Goal: Task Accomplishment & Management: Manage account settings

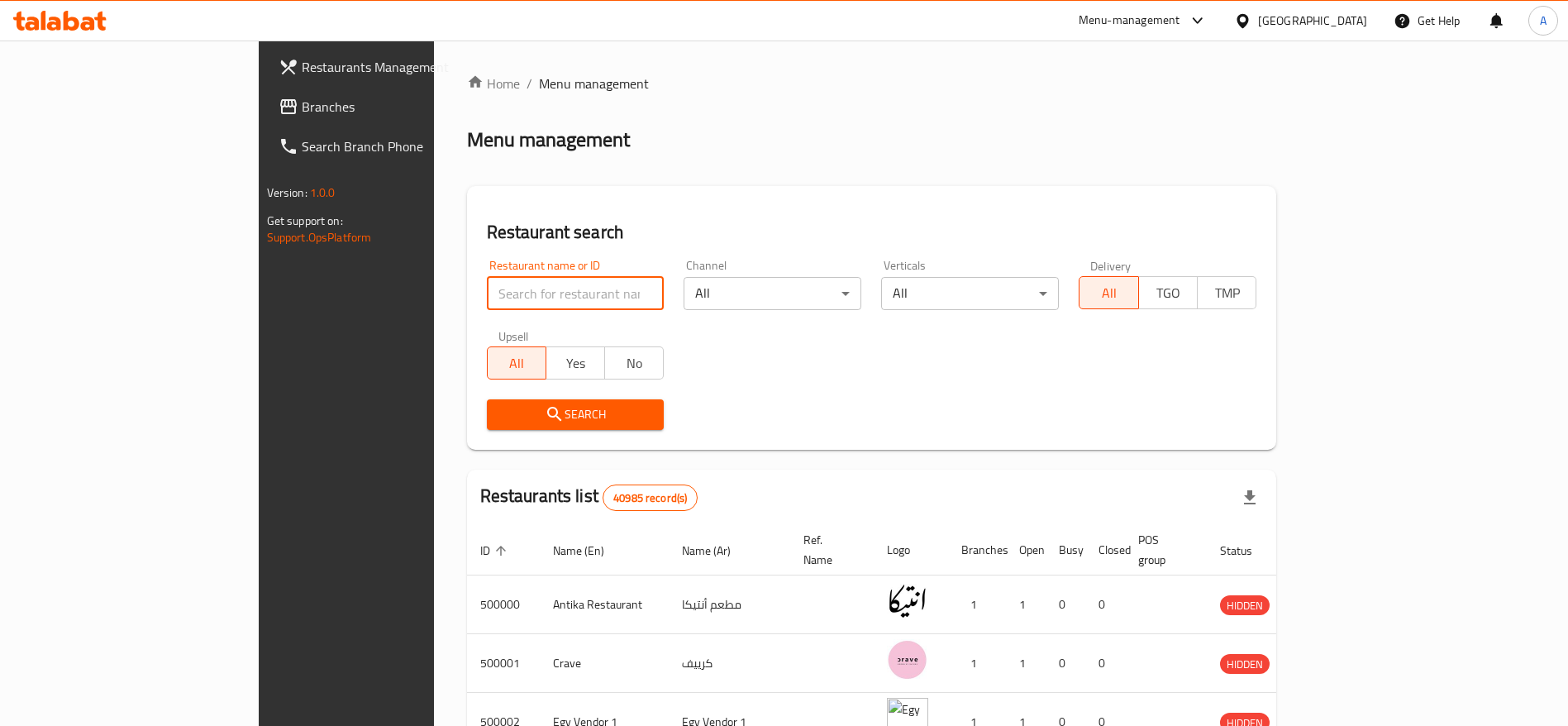
click at [487, 282] on input "search" at bounding box center [576, 293] width 177 height 33
type input "chef tarek"
click button "Search" at bounding box center [576, 414] width 177 height 31
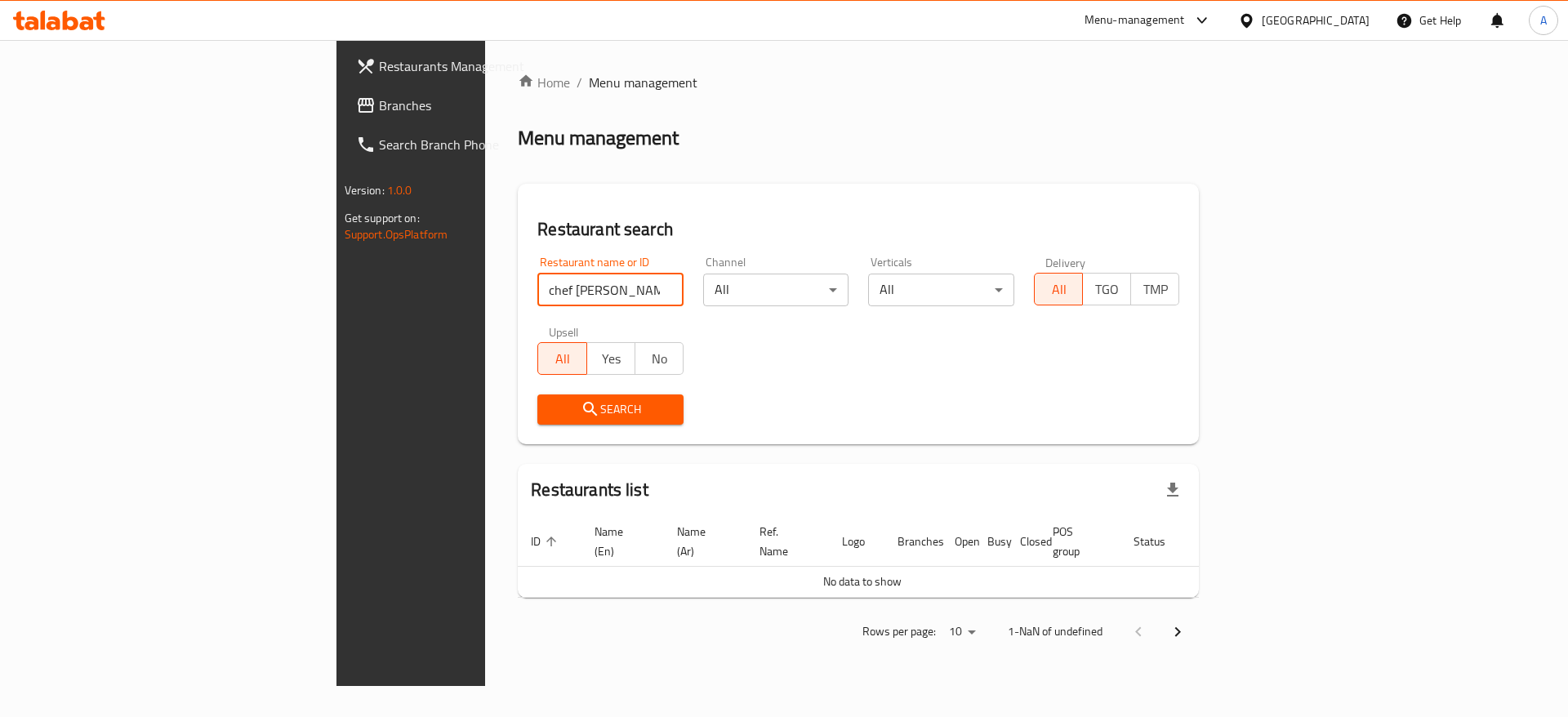
click at [537, 284] on input "chef tarek" at bounding box center [610, 290] width 147 height 32
click button "Search" at bounding box center [610, 409] width 147 height 31
click at [582, 290] on input "chef tarek" at bounding box center [610, 290] width 147 height 32
click at [537, 297] on input "search" at bounding box center [610, 290] width 147 height 32
click at [537, 284] on input "chef" at bounding box center [610, 290] width 147 height 32
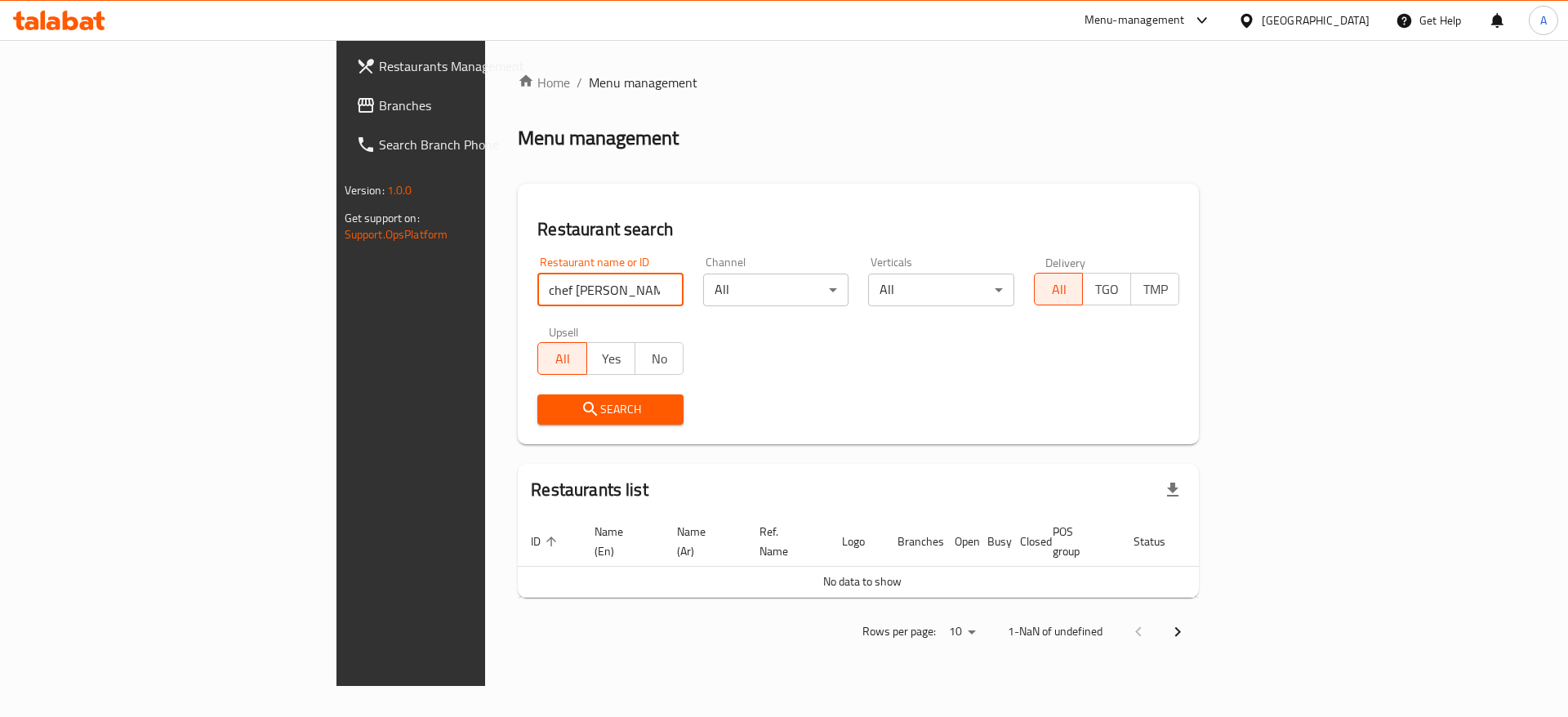
type input "chef tarek"
click button "Search" at bounding box center [610, 409] width 147 height 31
click at [537, 274] on input "chef tarek" at bounding box center [610, 290] width 147 height 32
click at [537, 296] on input "chef tarek" at bounding box center [610, 290] width 147 height 32
click button "Search" at bounding box center [610, 409] width 147 height 31
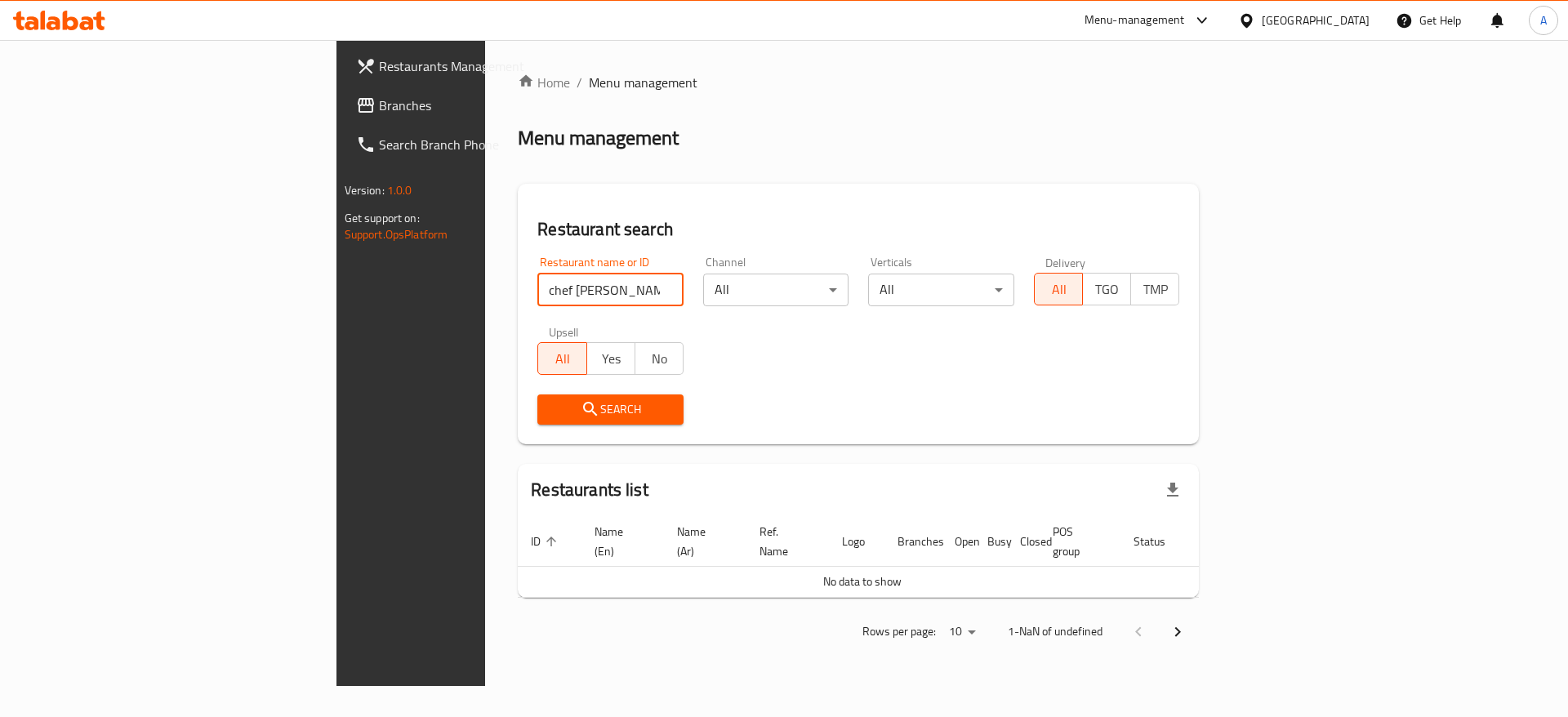
click at [537, 289] on input "chef tarek" at bounding box center [610, 290] width 147 height 32
click at [537, 293] on input "chef tarek" at bounding box center [610, 290] width 147 height 32
click button "Search" at bounding box center [610, 409] width 147 height 31
click at [92, 26] on icon at bounding box center [87, 24] width 14 height 14
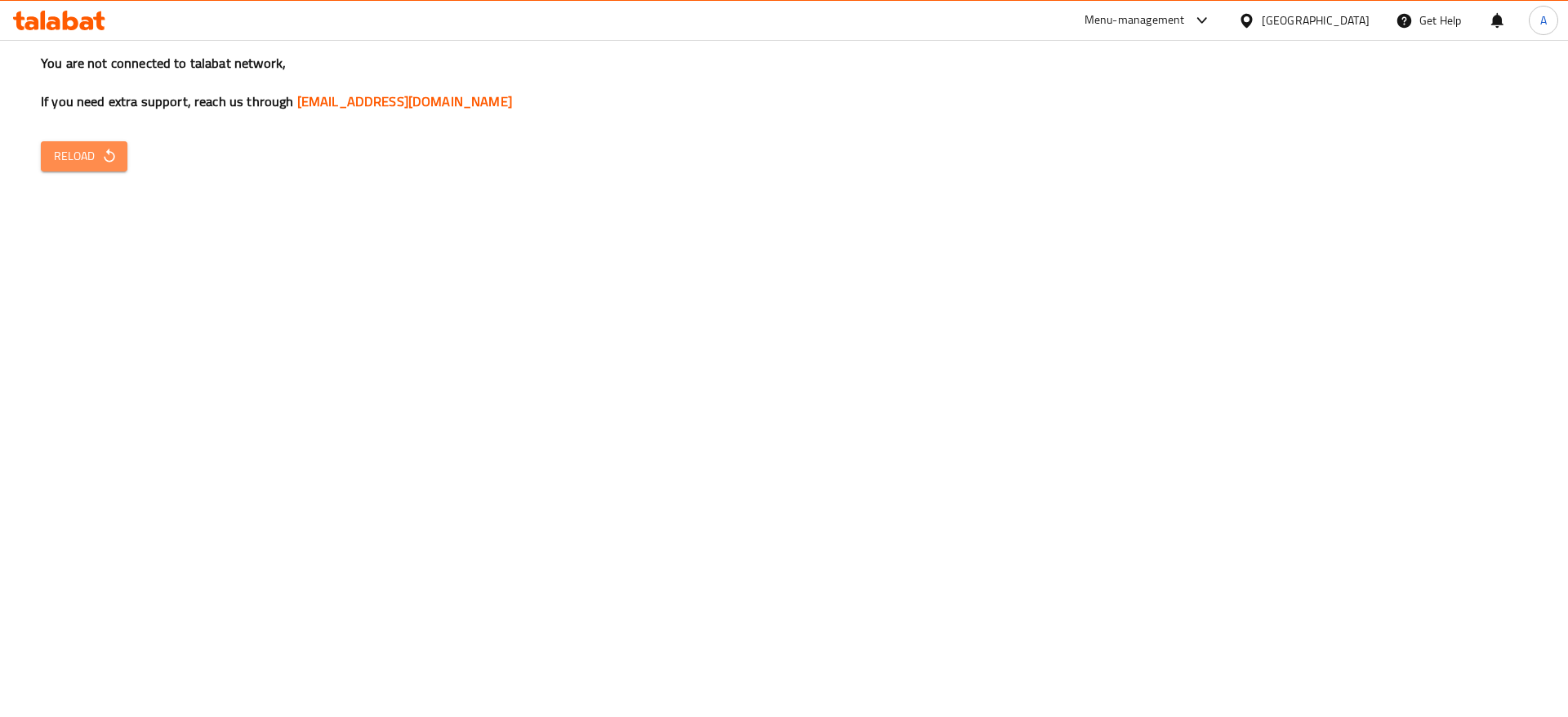
click at [109, 160] on icon "button" at bounding box center [109, 155] width 17 height 17
click at [77, 152] on span "Reload" at bounding box center [84, 156] width 60 height 20
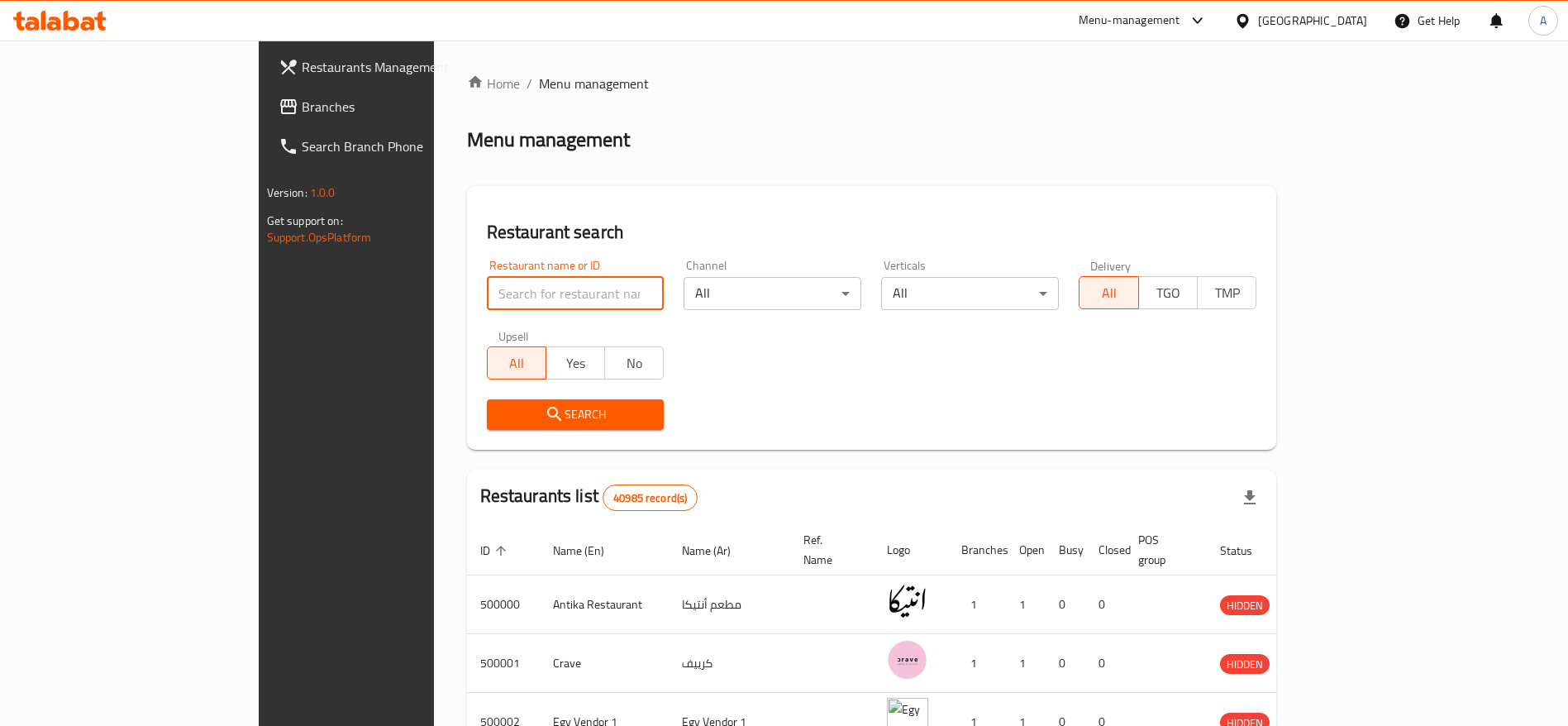
click at [487, 290] on input "search" at bounding box center [576, 293] width 177 height 33
type input "chef [PERSON_NAME]"
click button "Search" at bounding box center [576, 414] width 177 height 31
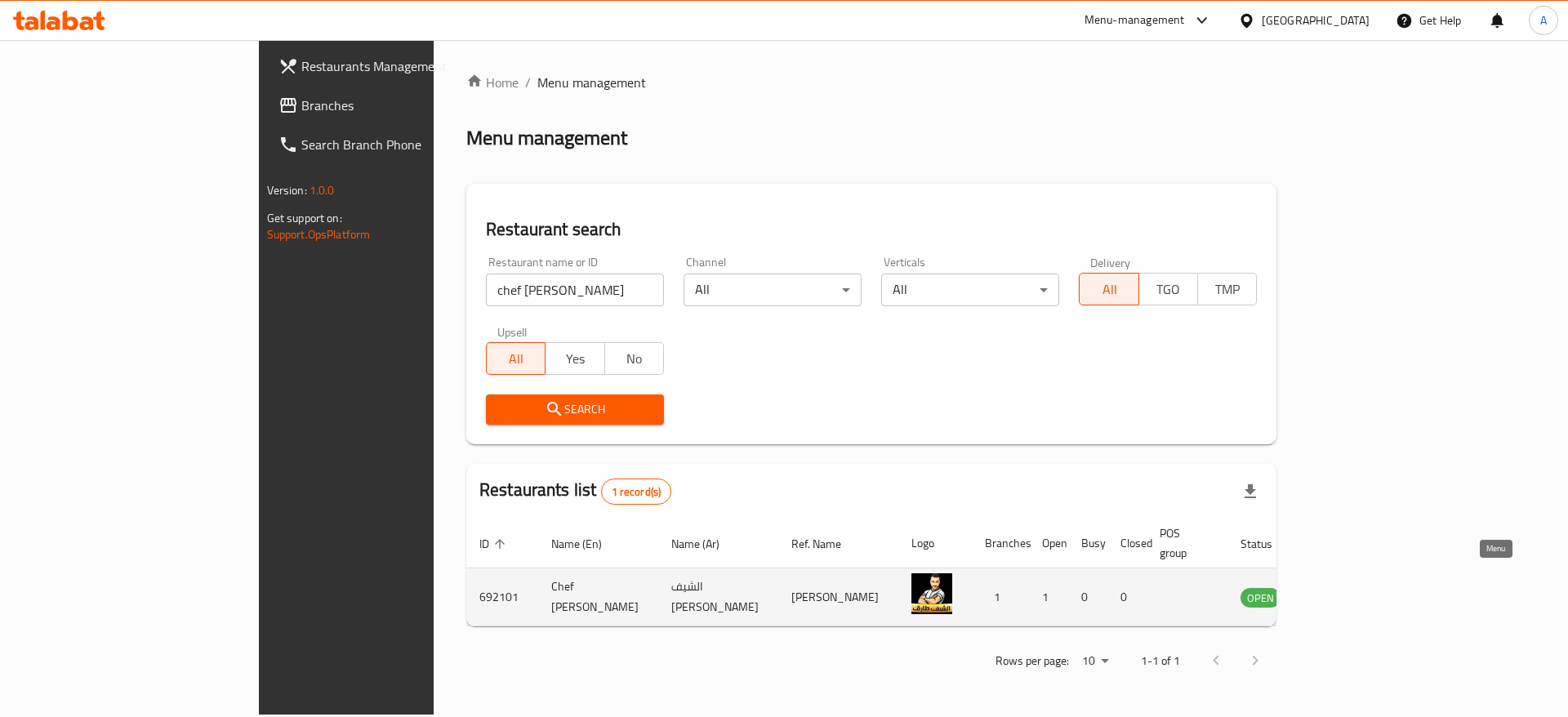
click at [1343, 595] on icon "enhanced table" at bounding box center [1340, 598] width 6 height 6
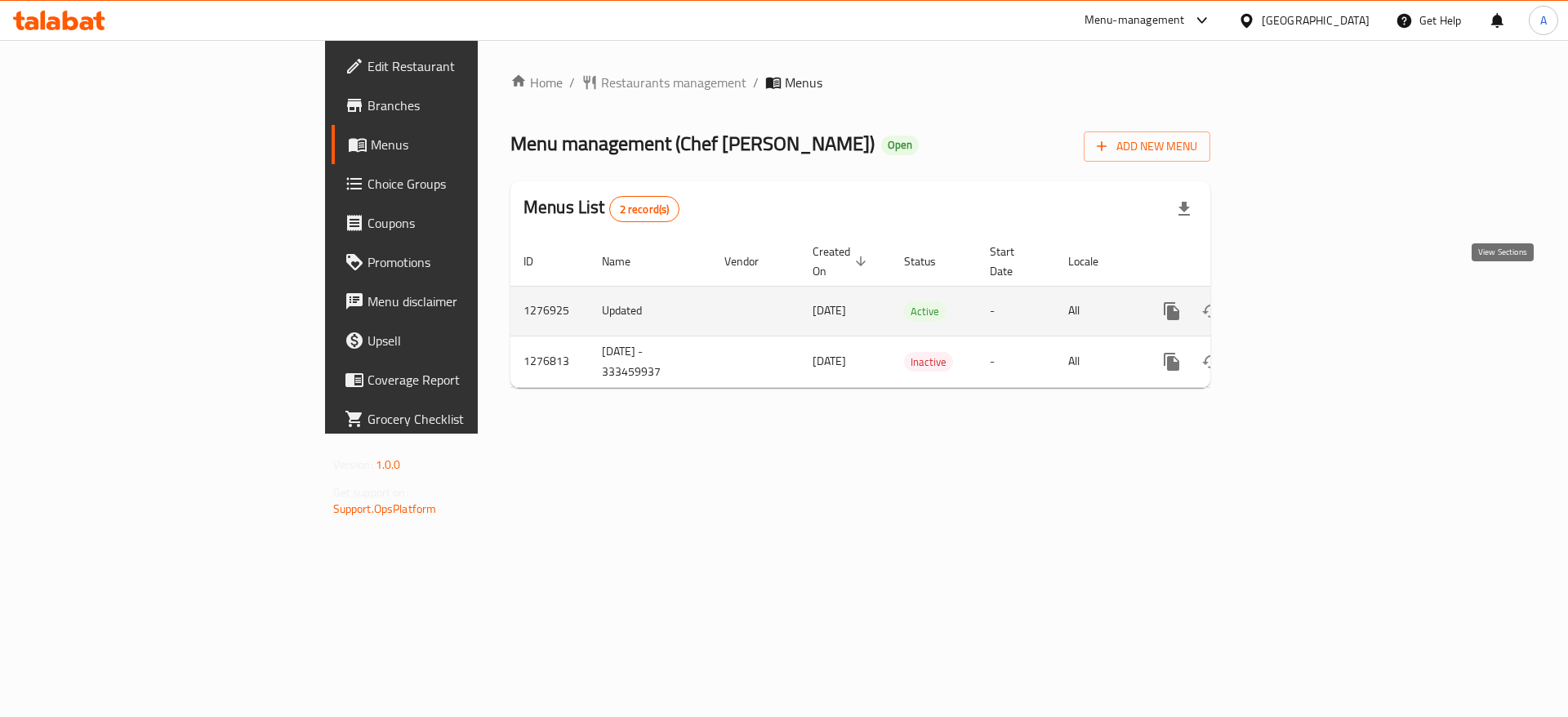
click at [1297, 304] on icon "enhanced table" at bounding box center [1289, 311] width 15 height 15
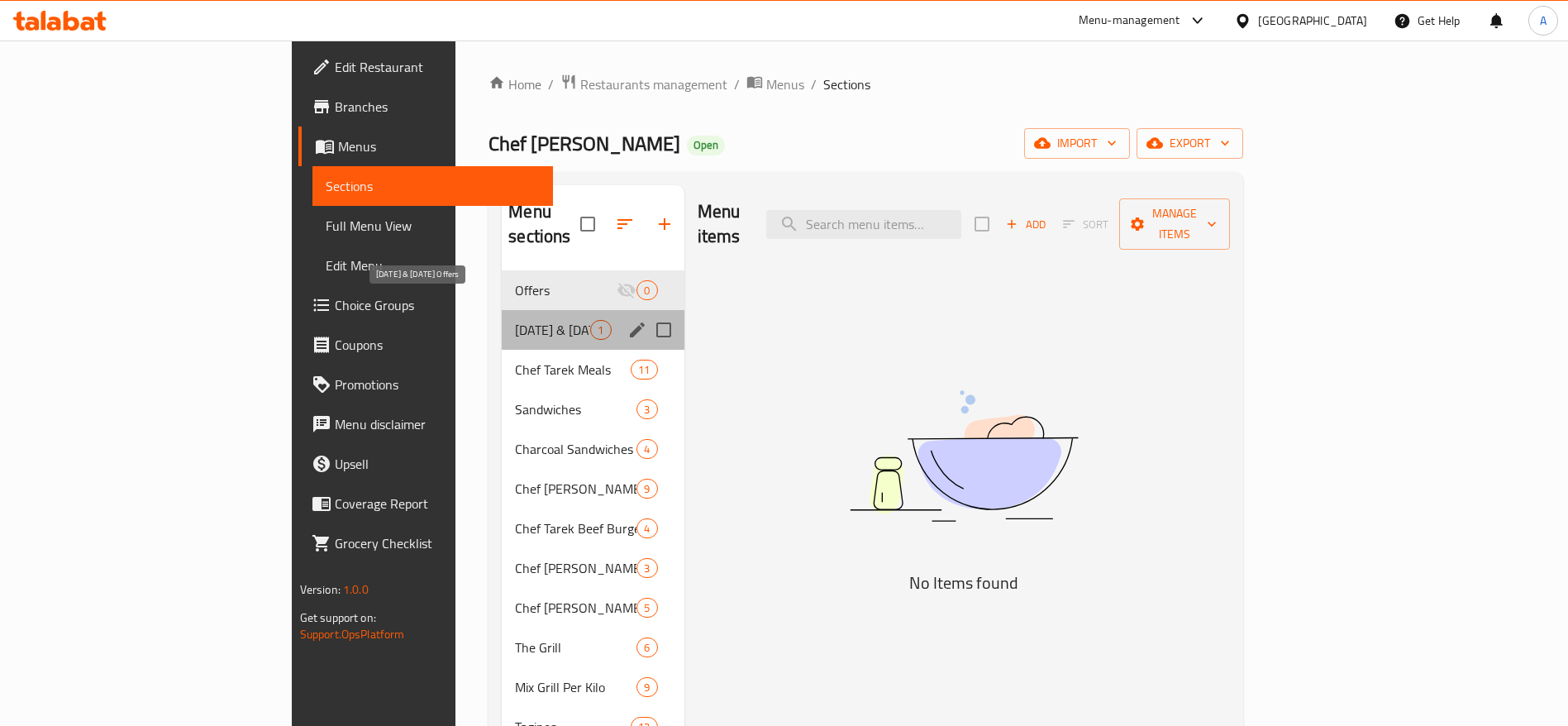
click at [515, 320] on span "[DATE] & [DATE] Offers" at bounding box center [552, 329] width 75 height 19
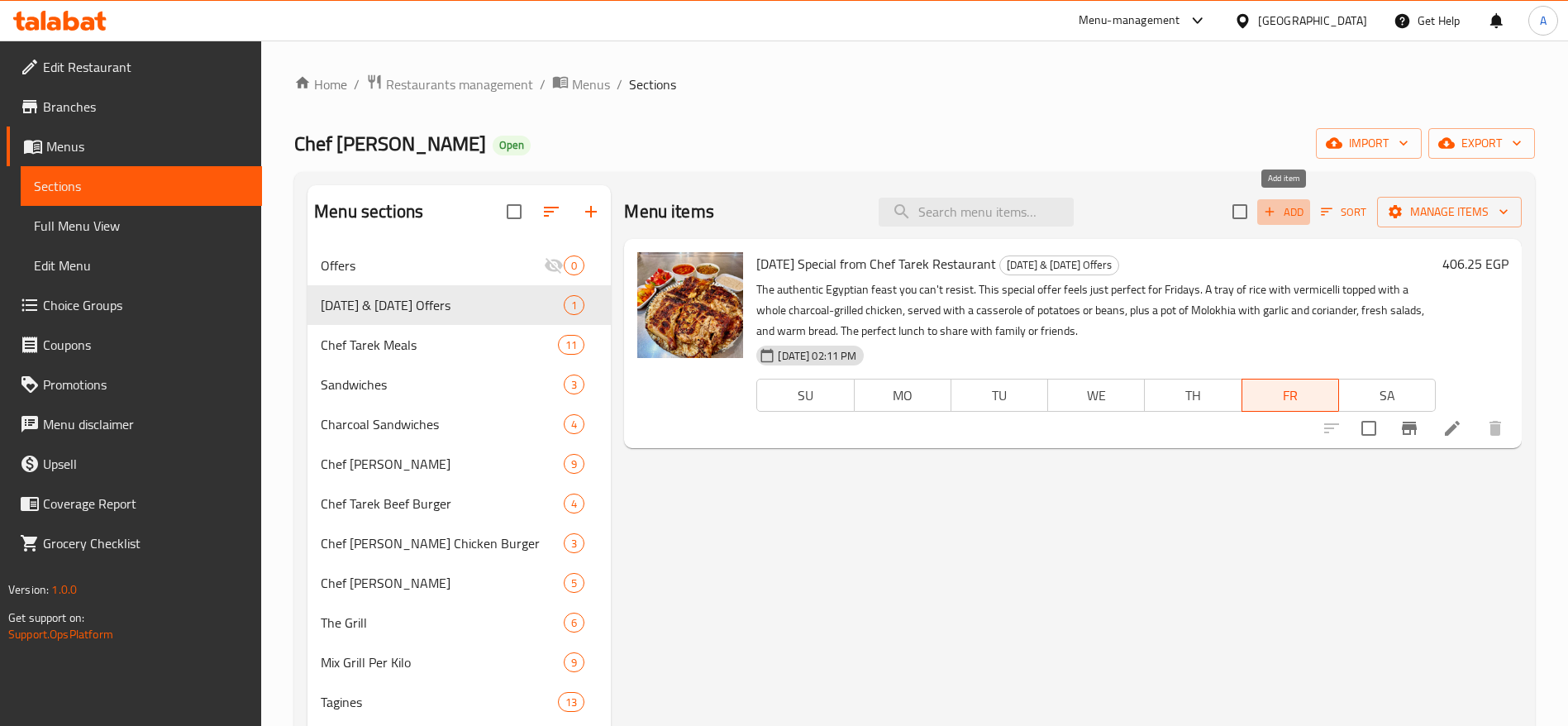
click at [1286, 216] on span "Add" at bounding box center [1284, 212] width 45 height 19
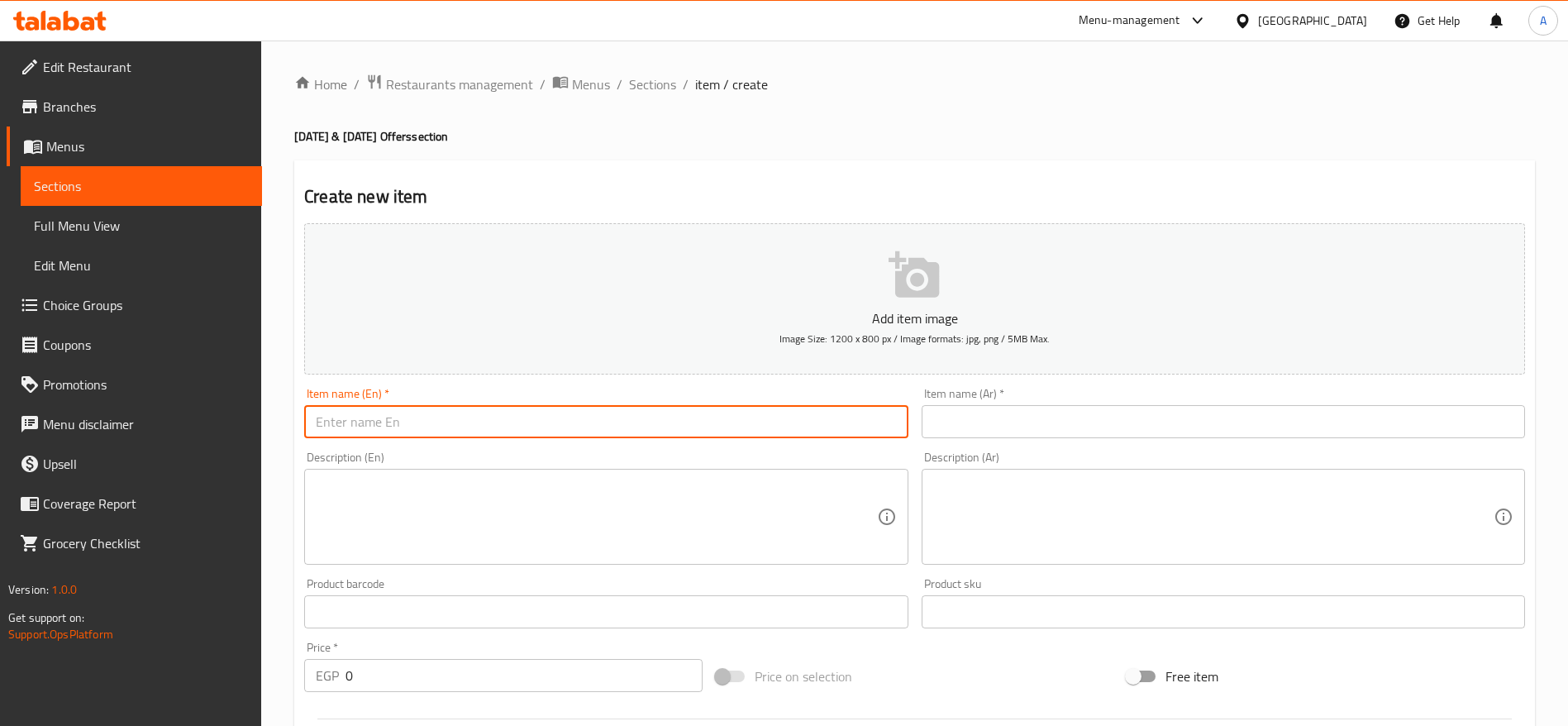
click at [744, 427] on input "text" at bounding box center [607, 421] width 604 height 33
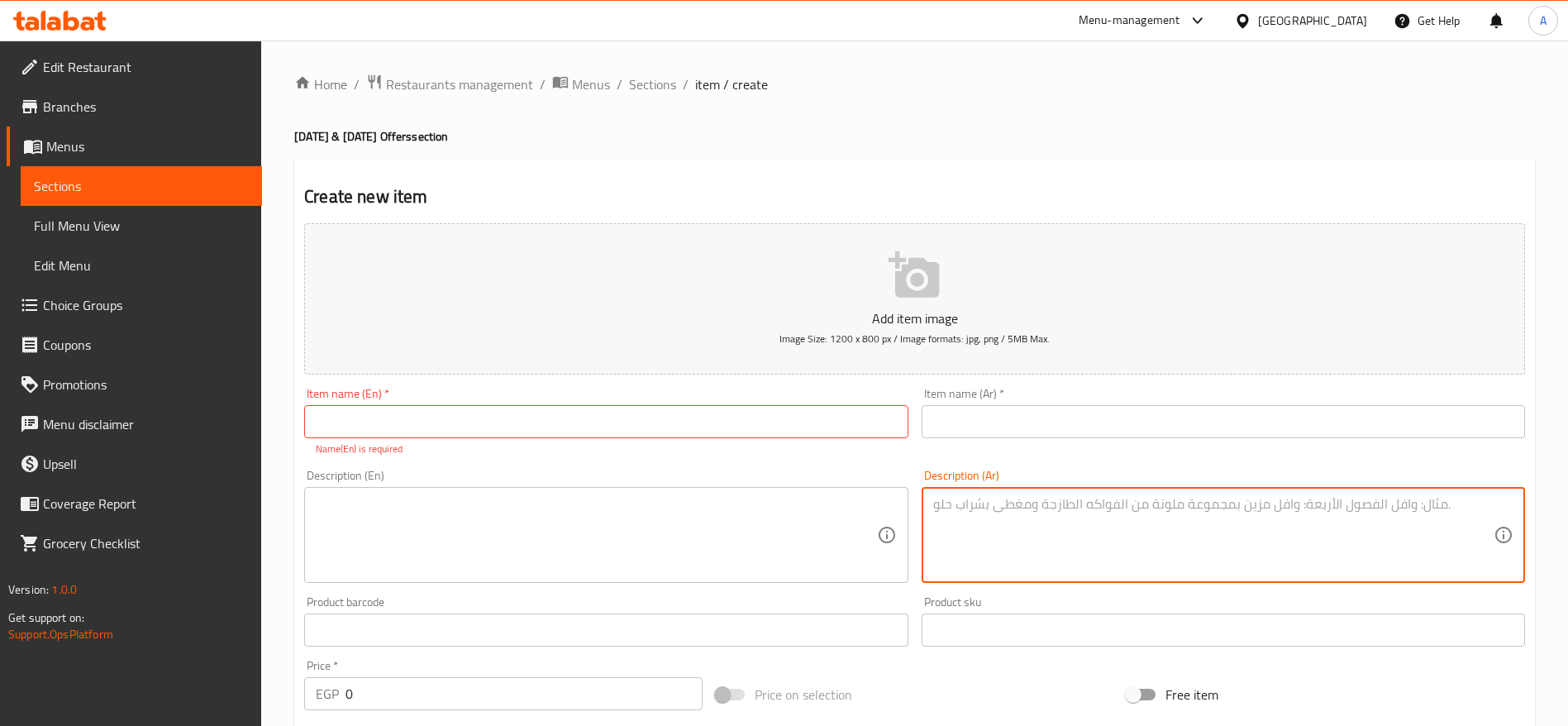
click at [1022, 512] on textarea at bounding box center [1213, 535] width 561 height 79
paste textarea "الوجبة الذهبية وجبة مميزة لا يمكن تذوقها إلا وتصبح من المفضلات. تتكون من 3 قطع …"
type textarea "الوجبة الذهبية وجبة مميزة لا يمكن تذوقها إلا وتصبح من المفضلات. تتكون من 3 قطع …"
click at [753, 514] on textarea at bounding box center [596, 535] width 561 height 79
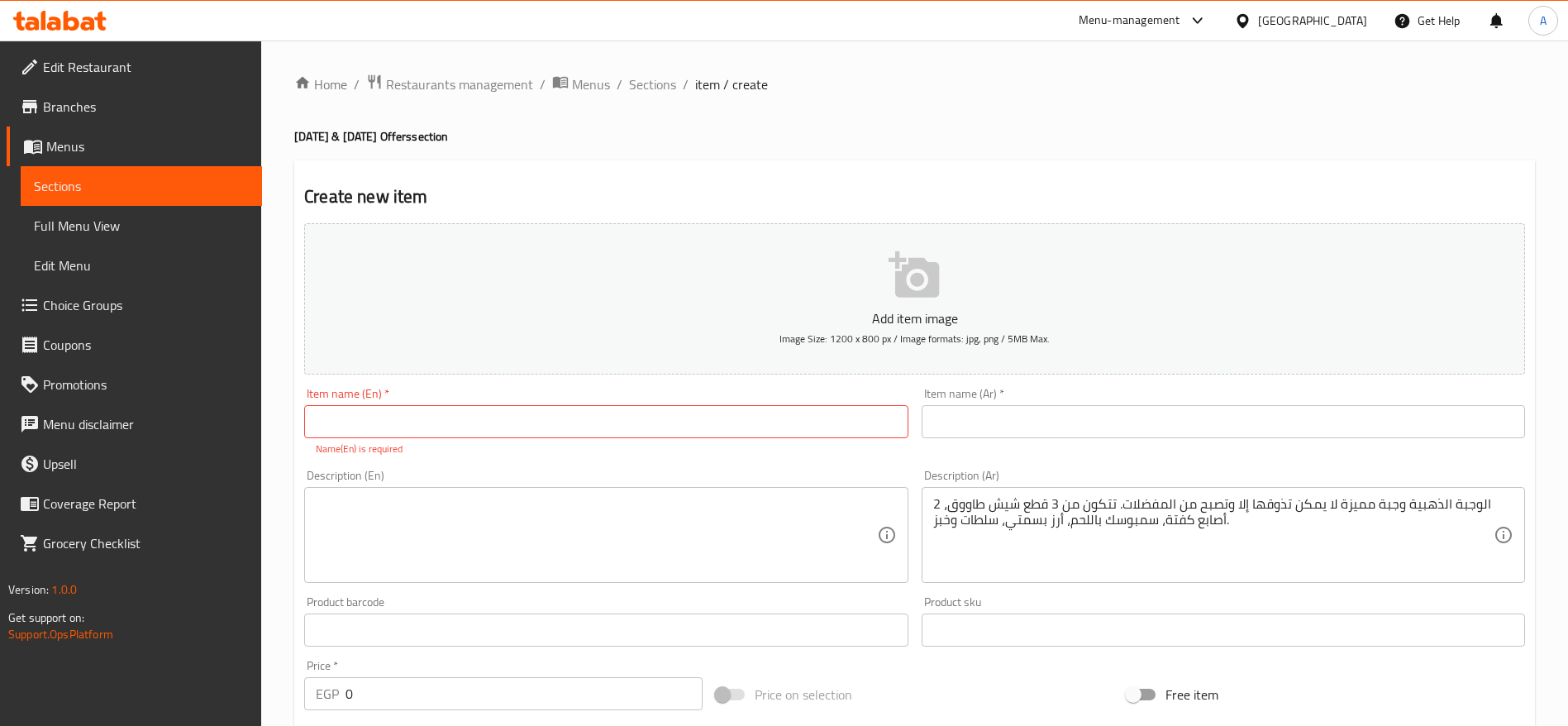
click at [1027, 403] on div "Item name (Ar)   * Item name (Ar) *" at bounding box center [1224, 412] width 604 height 50
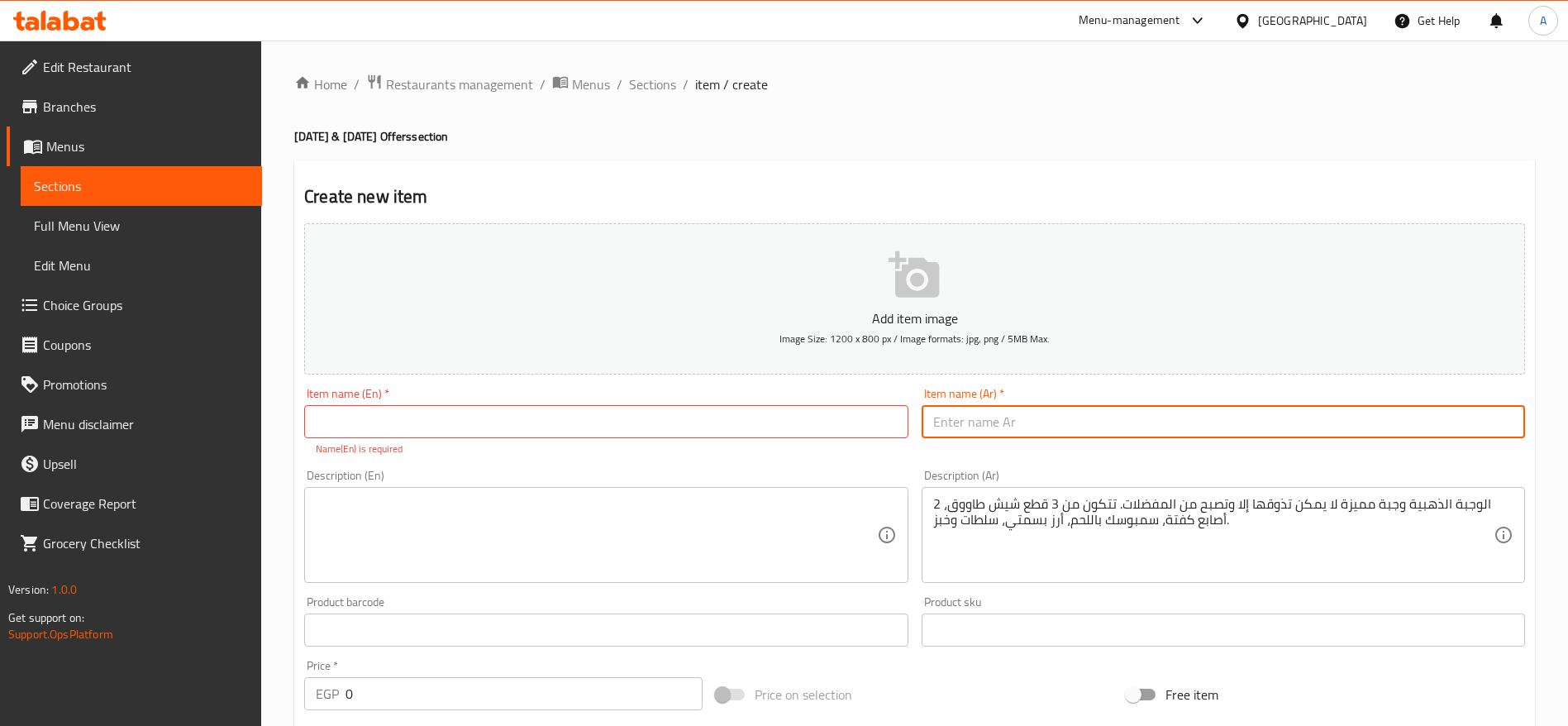
click at [1005, 423] on input "text" at bounding box center [1224, 421] width 604 height 33
paste input "الوجبة الذهبية"
type input "الوجبة الذهبية"
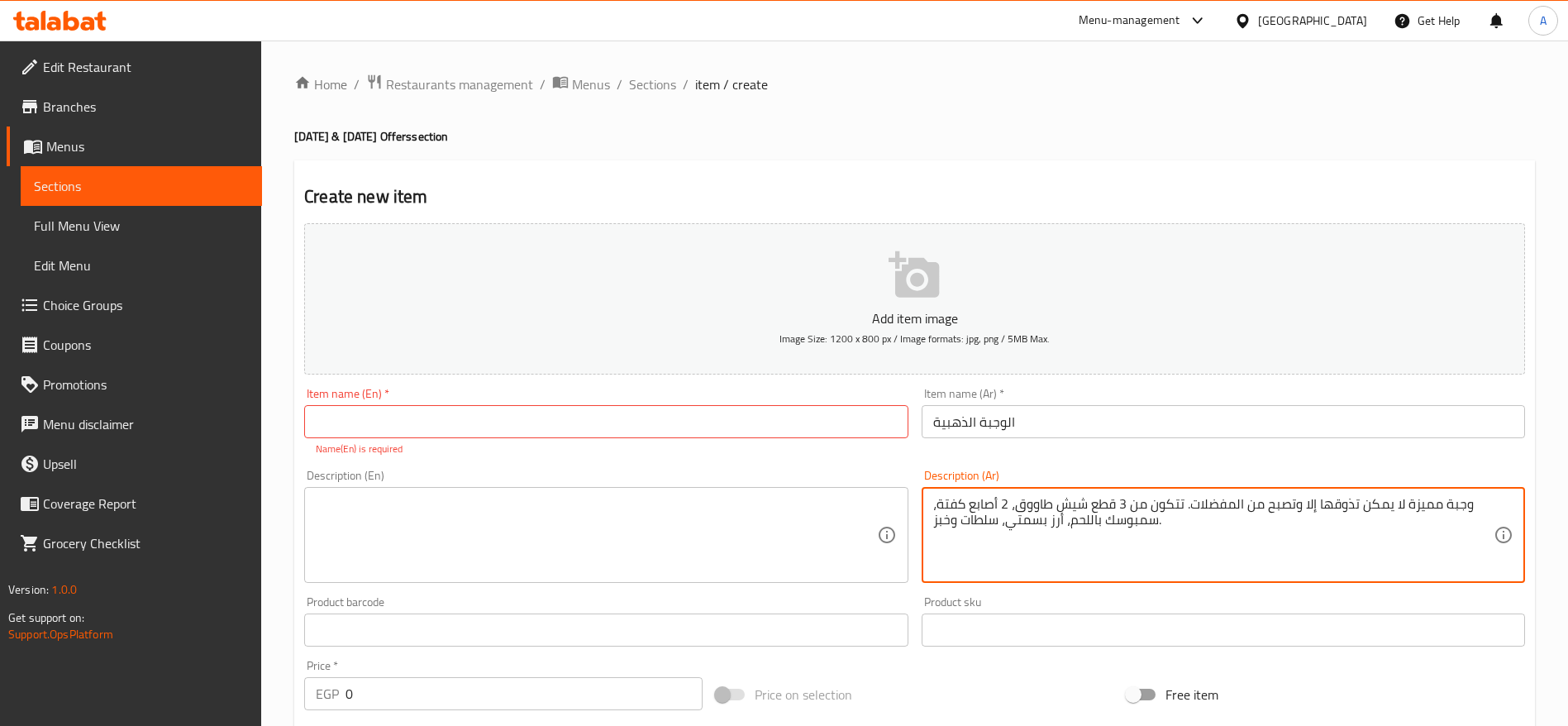
type textarea "وجبة مميزة لا يمكن تذوقها إلا وتصبح من المفضلات. تتكون من 3 قطع شيش طاووق، 2 أص…"
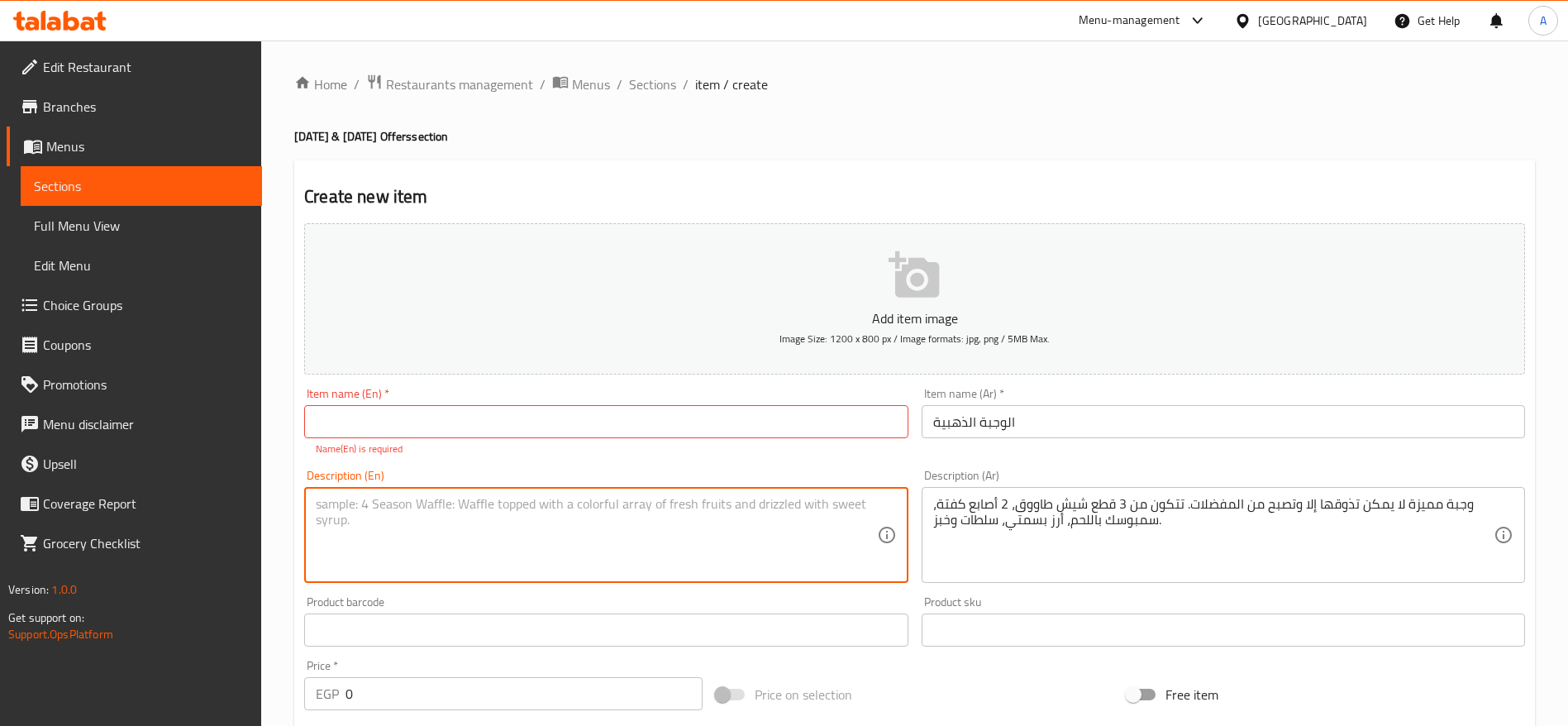
click at [598, 527] on textarea at bounding box center [596, 535] width 561 height 79
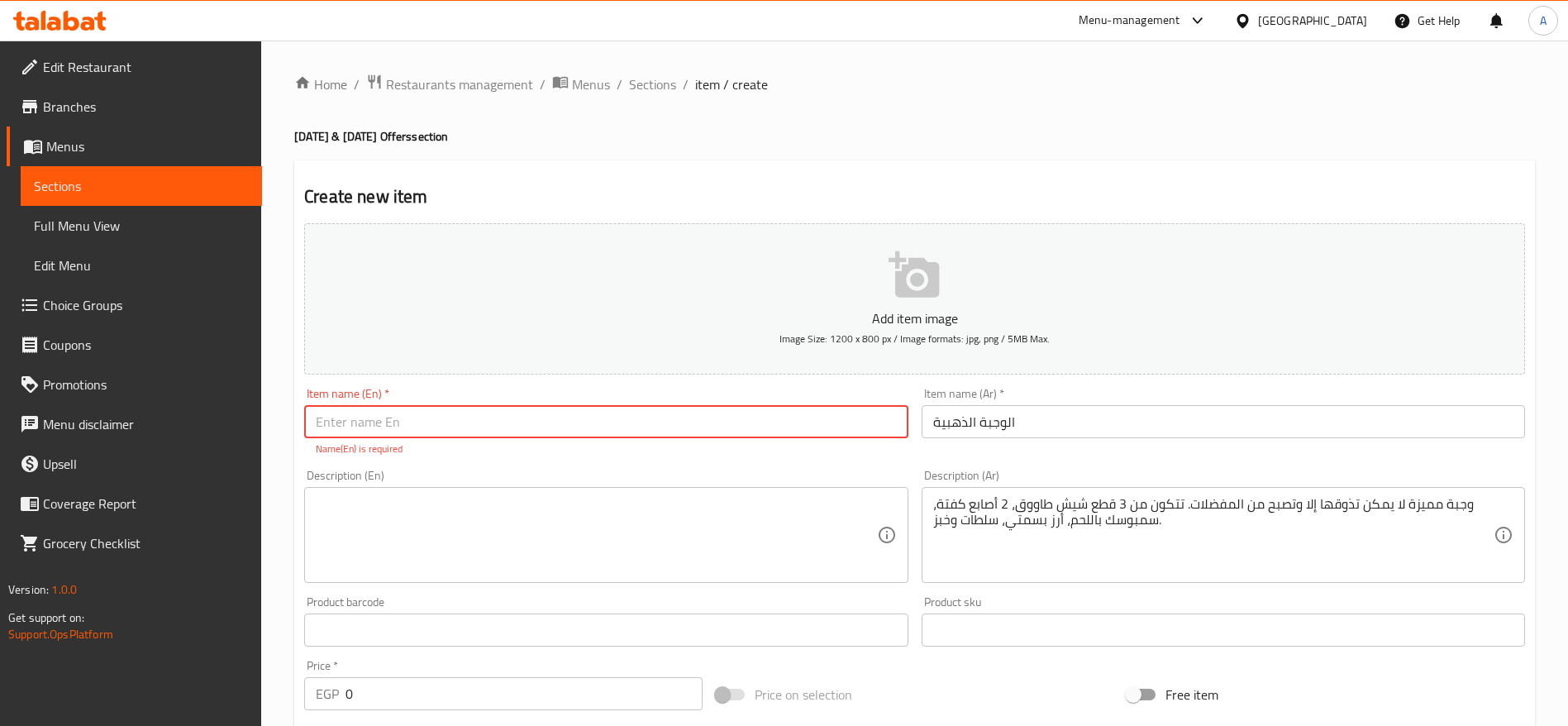
click at [542, 424] on input "text" at bounding box center [607, 421] width 604 height 33
paste input "The Golden Meal"
type input "The Golden Meal"
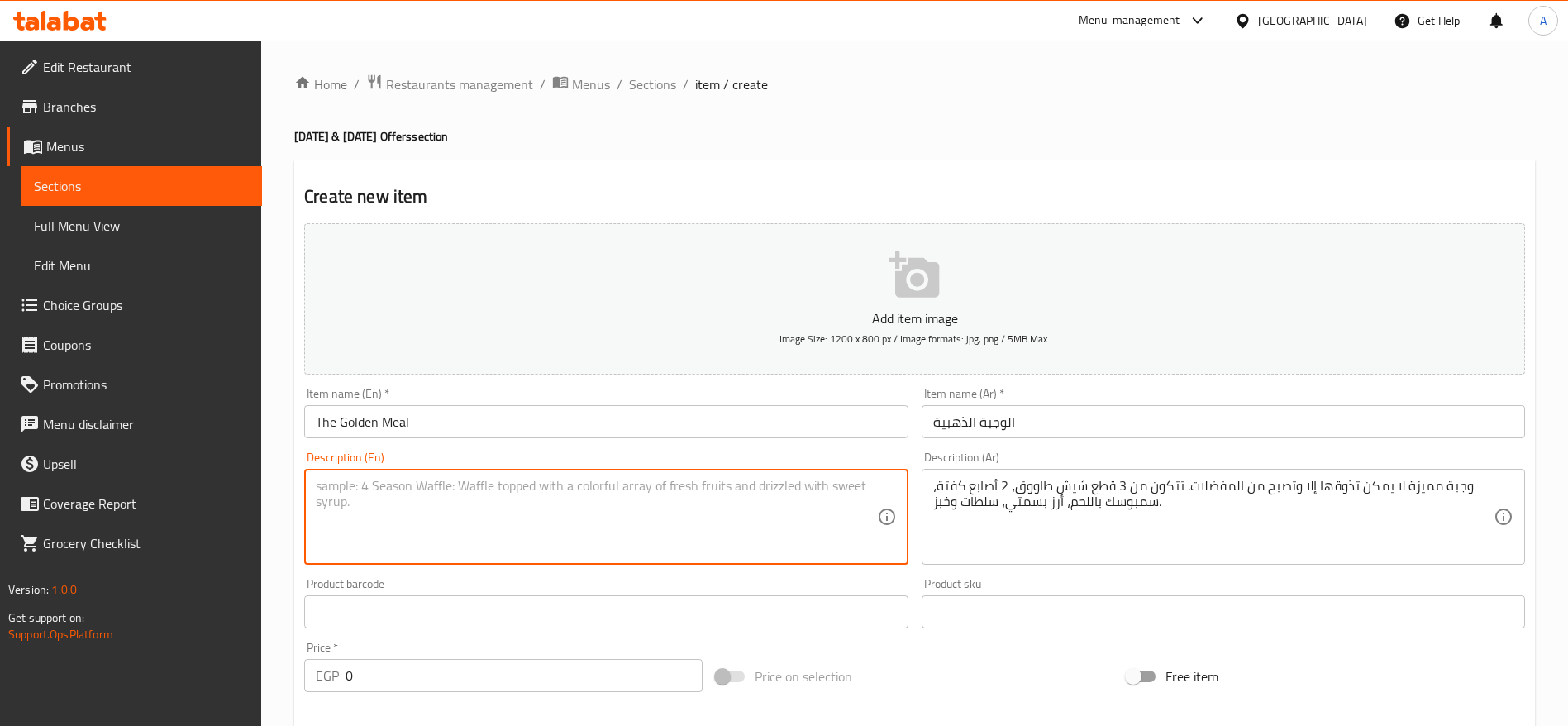
click at [480, 513] on textarea at bounding box center [596, 517] width 561 height 79
paste textarea "a special choice that quickly becomes a favorite once tried. It includes 3 piec…"
click at [320, 488] on textarea "a special choice that quickly becomes a favorite once tried. It includes 3 piec…" at bounding box center [596, 517] width 561 height 79
type textarea "A special choice that quickly becomes a favorite once tried. It includes 3 piec…"
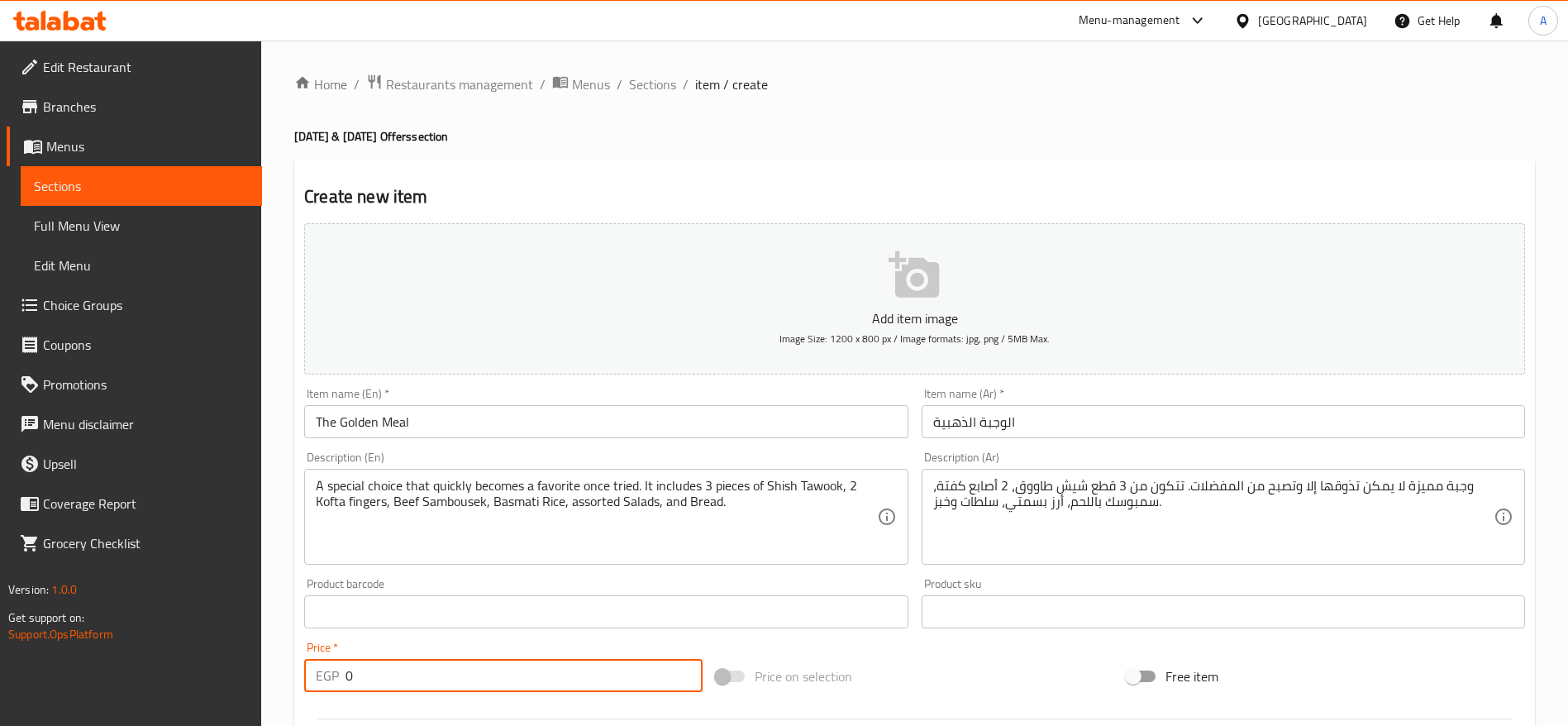
click at [391, 683] on input "0" at bounding box center [524, 675] width 358 height 33
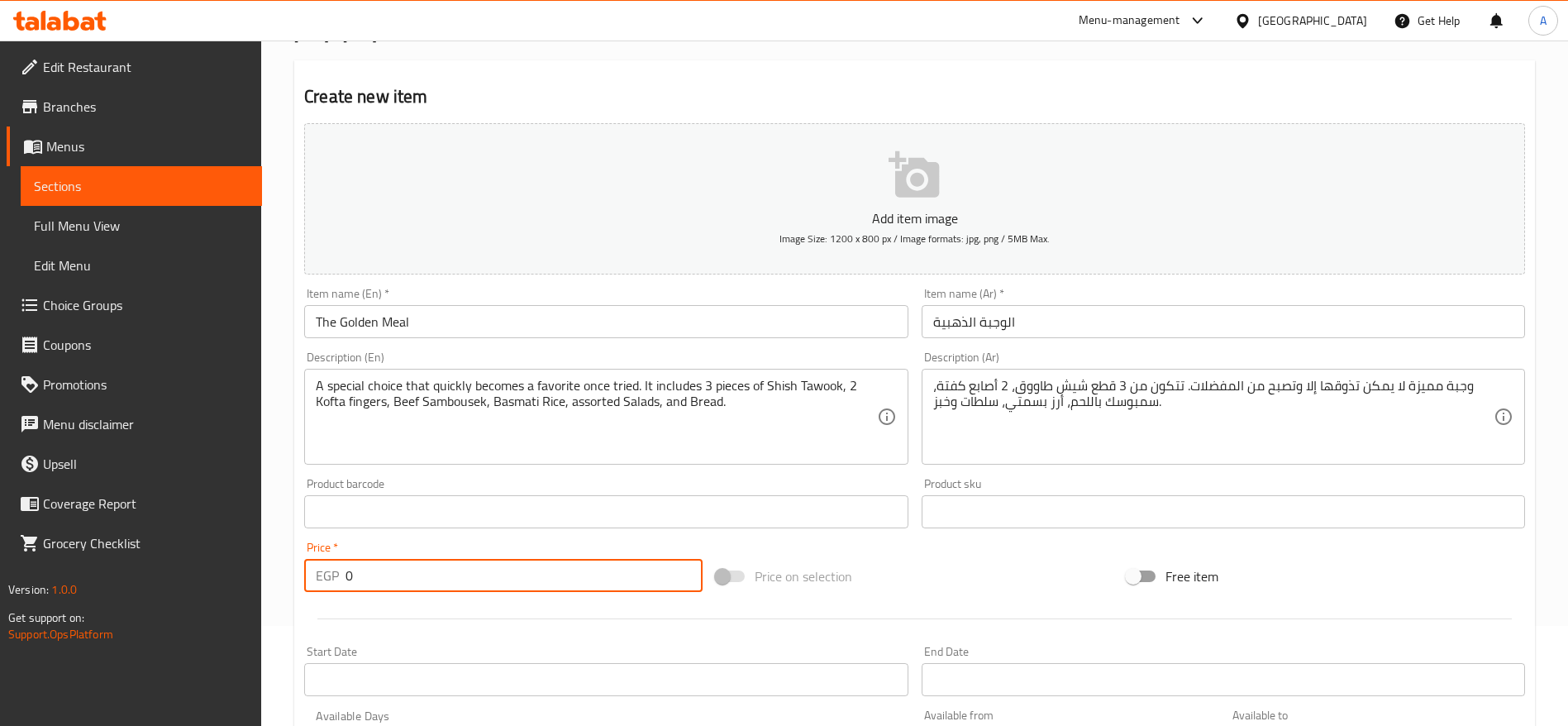
scroll to position [96, 0]
type input "175"
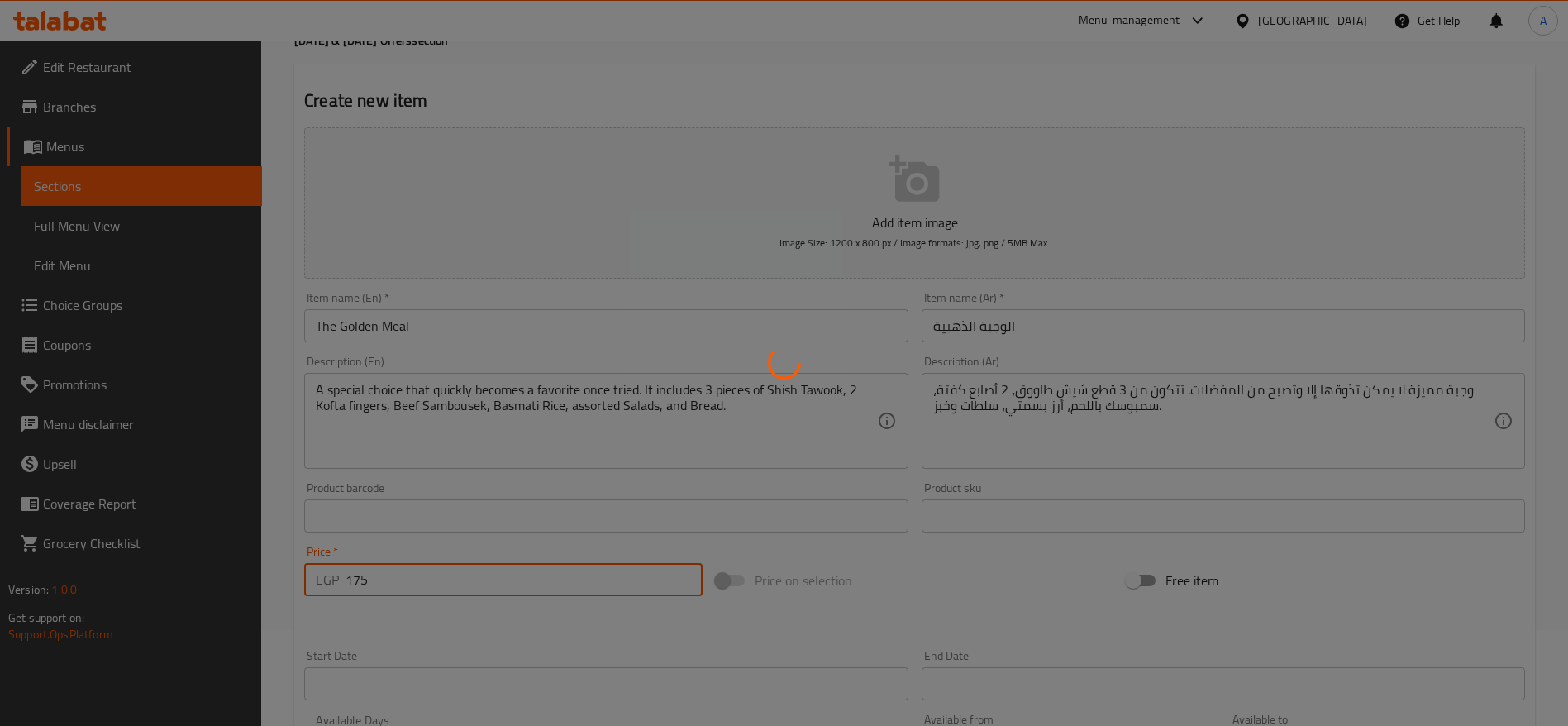
type input "0"
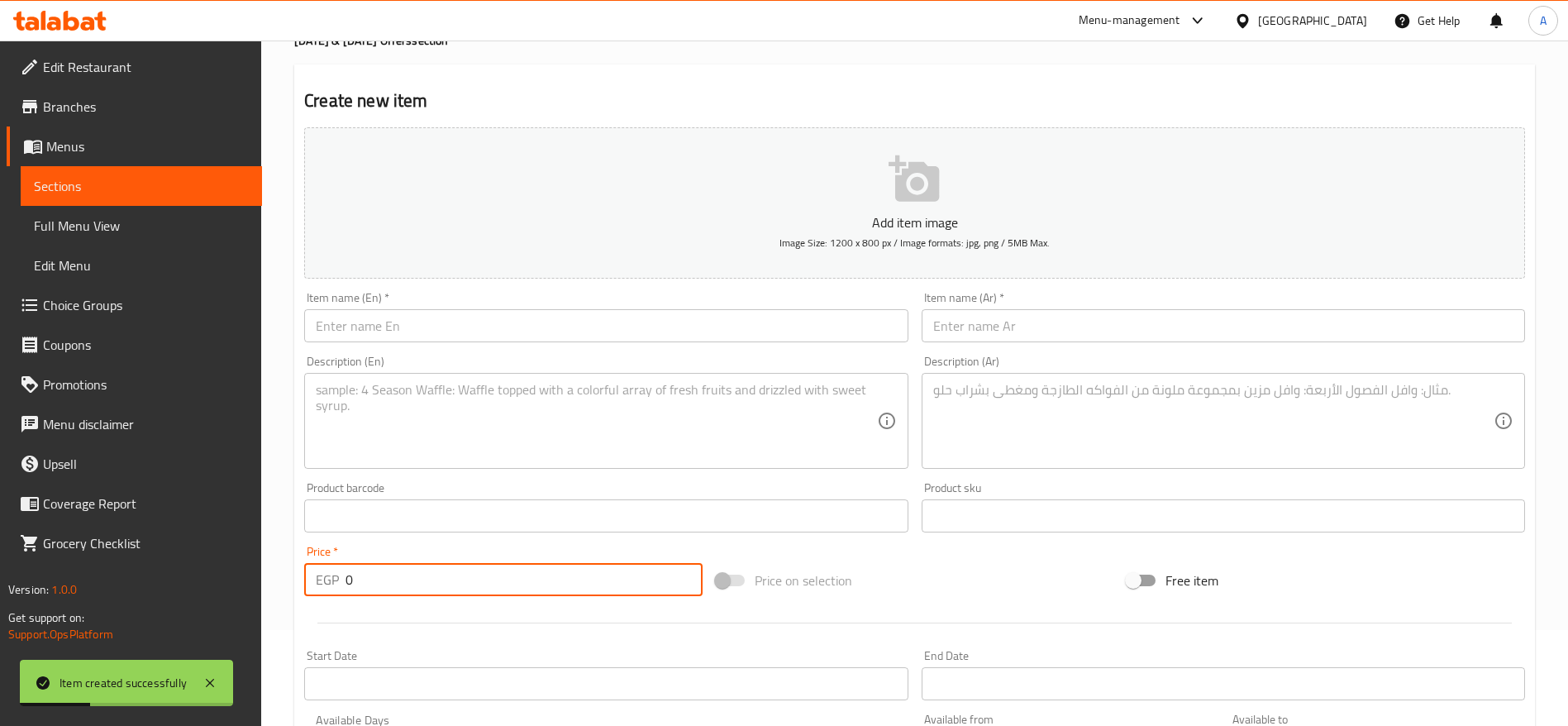
scroll to position [0, 0]
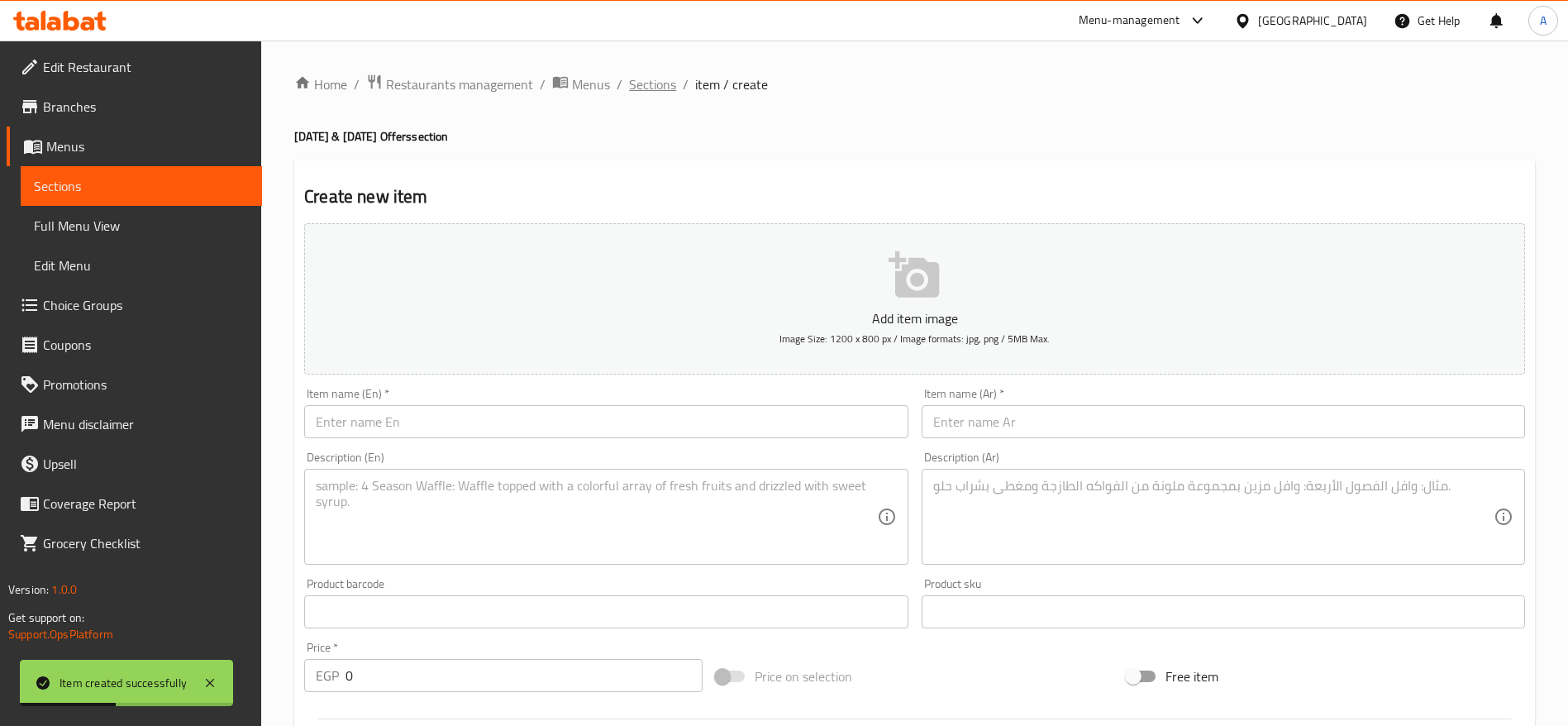
click at [639, 81] on span "Sections" at bounding box center [652, 84] width 47 height 19
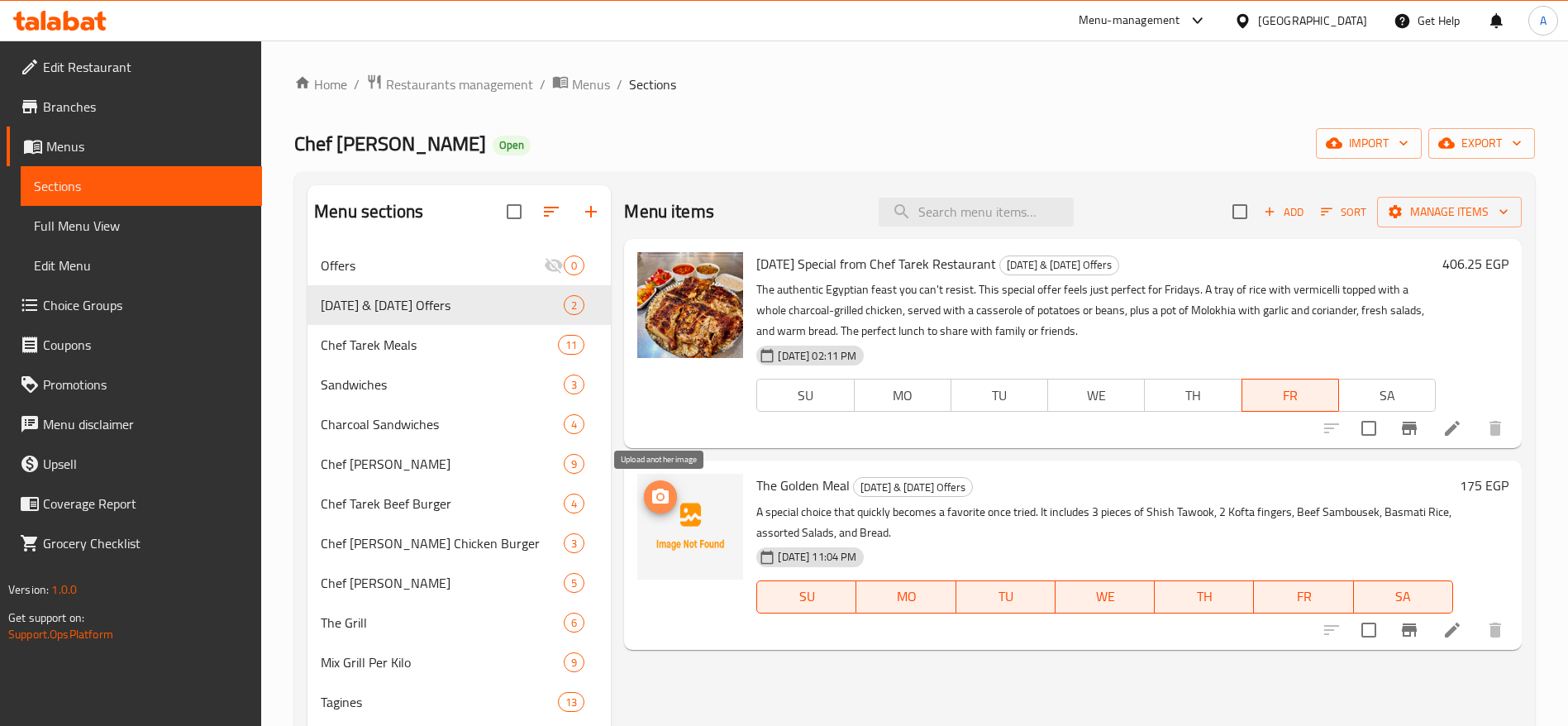
click at [662, 497] on circle "upload picture" at bounding box center [660, 497] width 5 height 5
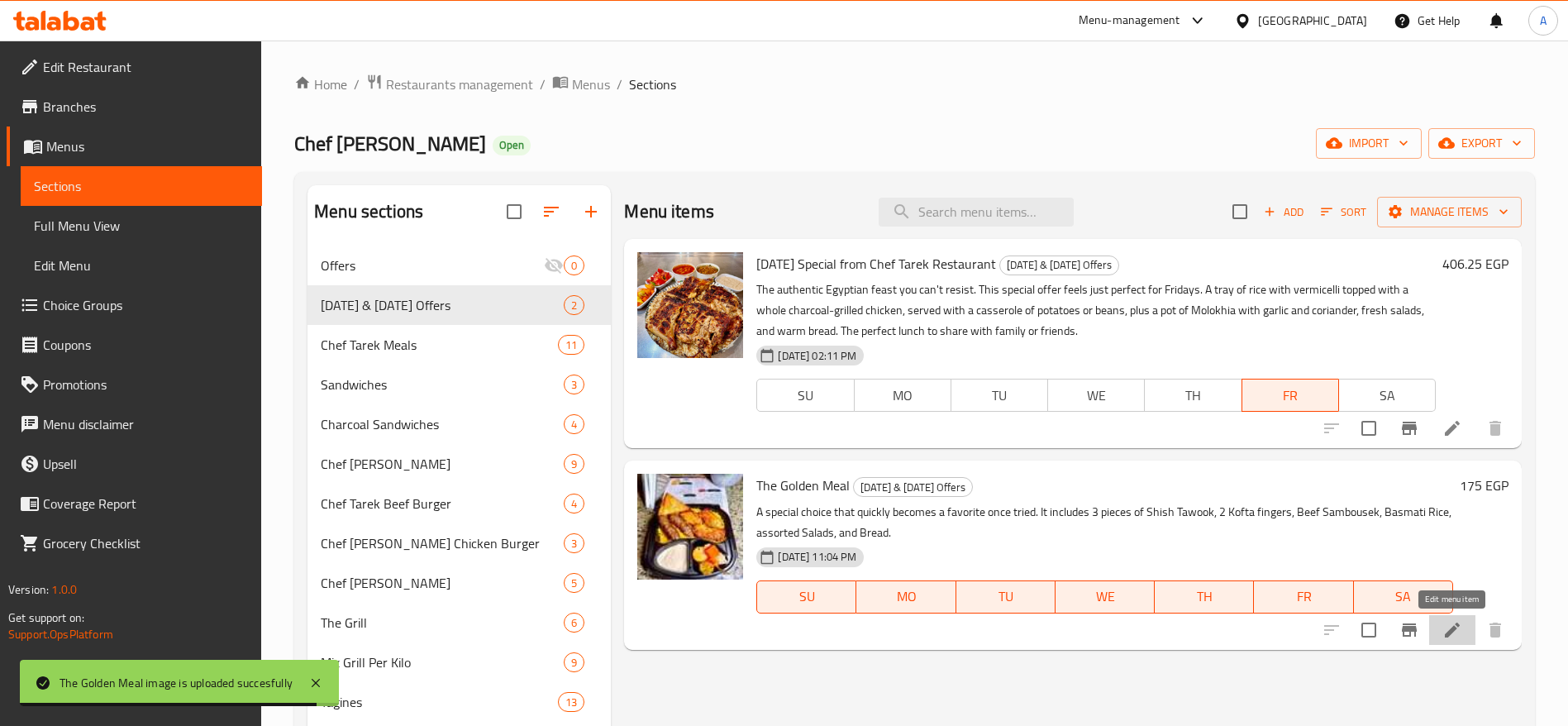
click at [1454, 635] on icon at bounding box center [1452, 630] width 19 height 19
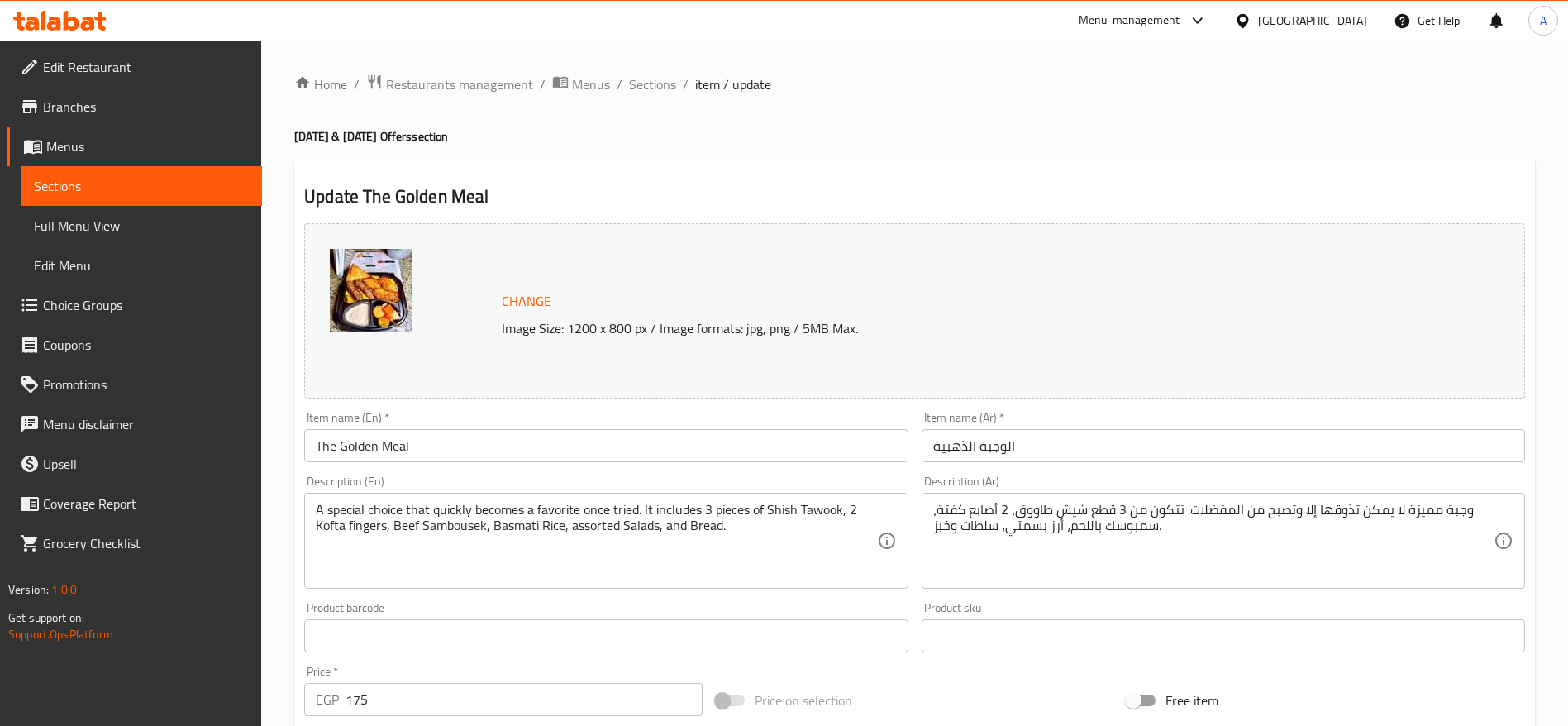
scroll to position [466, 0]
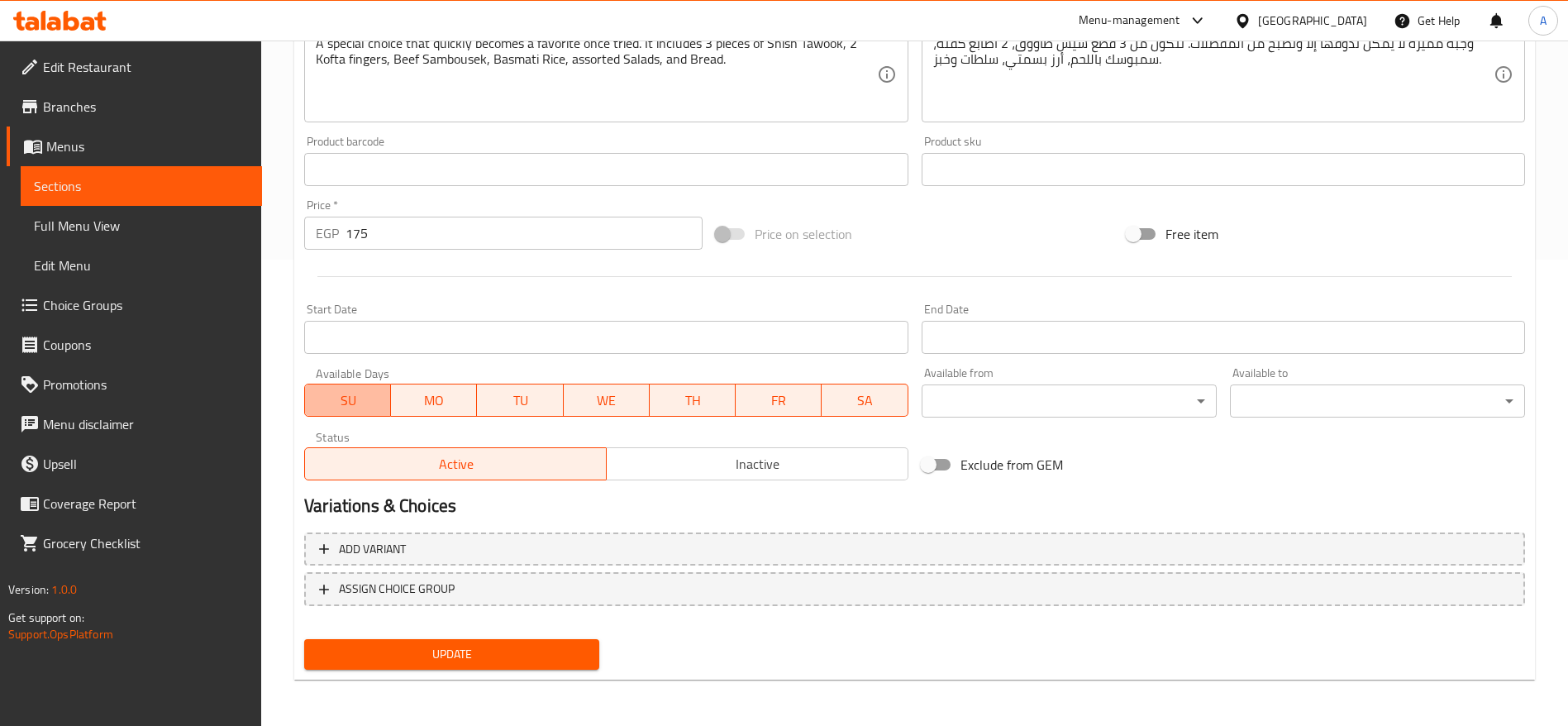
click at [337, 384] on button "SU" at bounding box center [348, 400] width 87 height 33
click at [423, 398] on span "MO" at bounding box center [433, 400] width 72 height 24
click at [616, 402] on span "WE" at bounding box center [607, 400] width 72 height 24
click at [720, 399] on span "TH" at bounding box center [693, 400] width 72 height 24
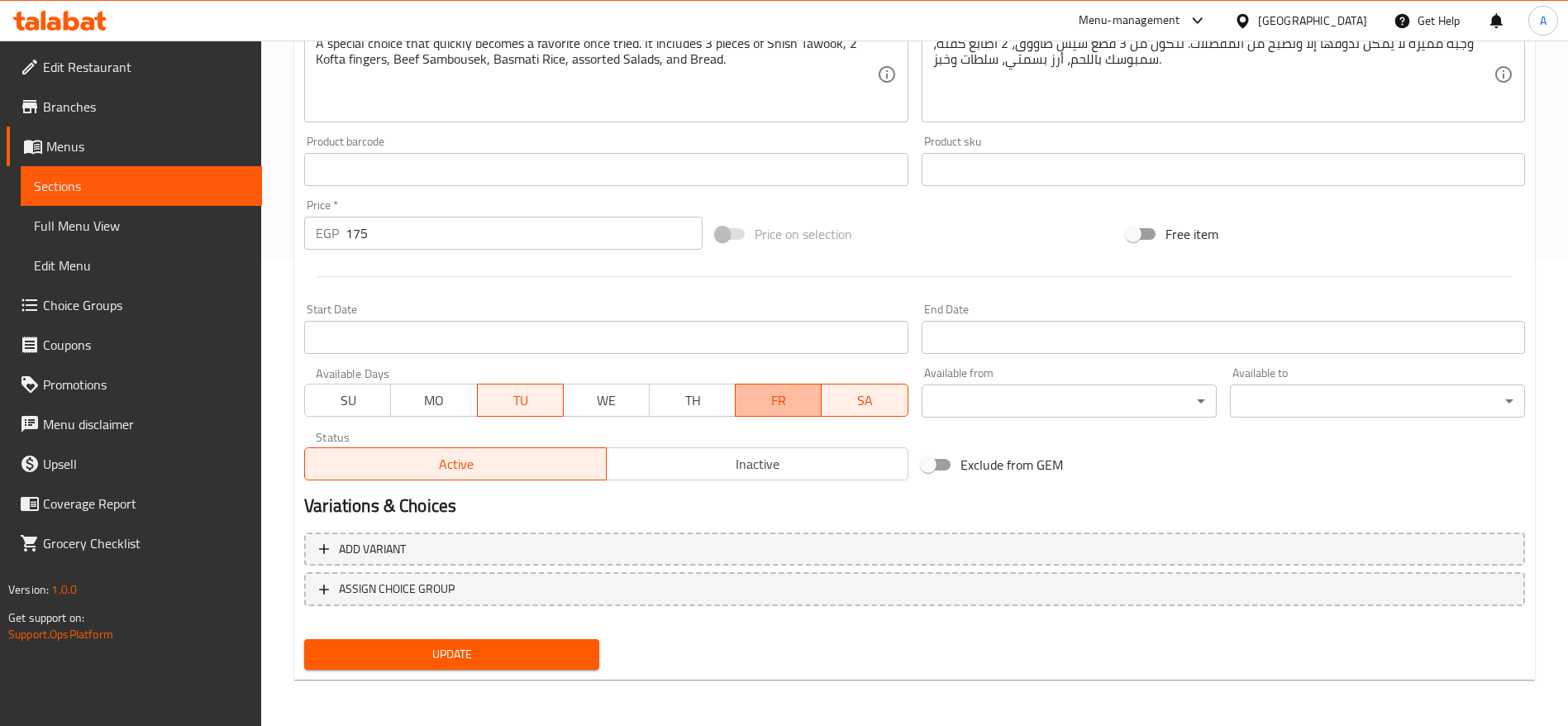
click at [795, 397] on span "FR" at bounding box center [779, 400] width 72 height 24
click at [898, 394] on span "SA" at bounding box center [864, 400] width 72 height 24
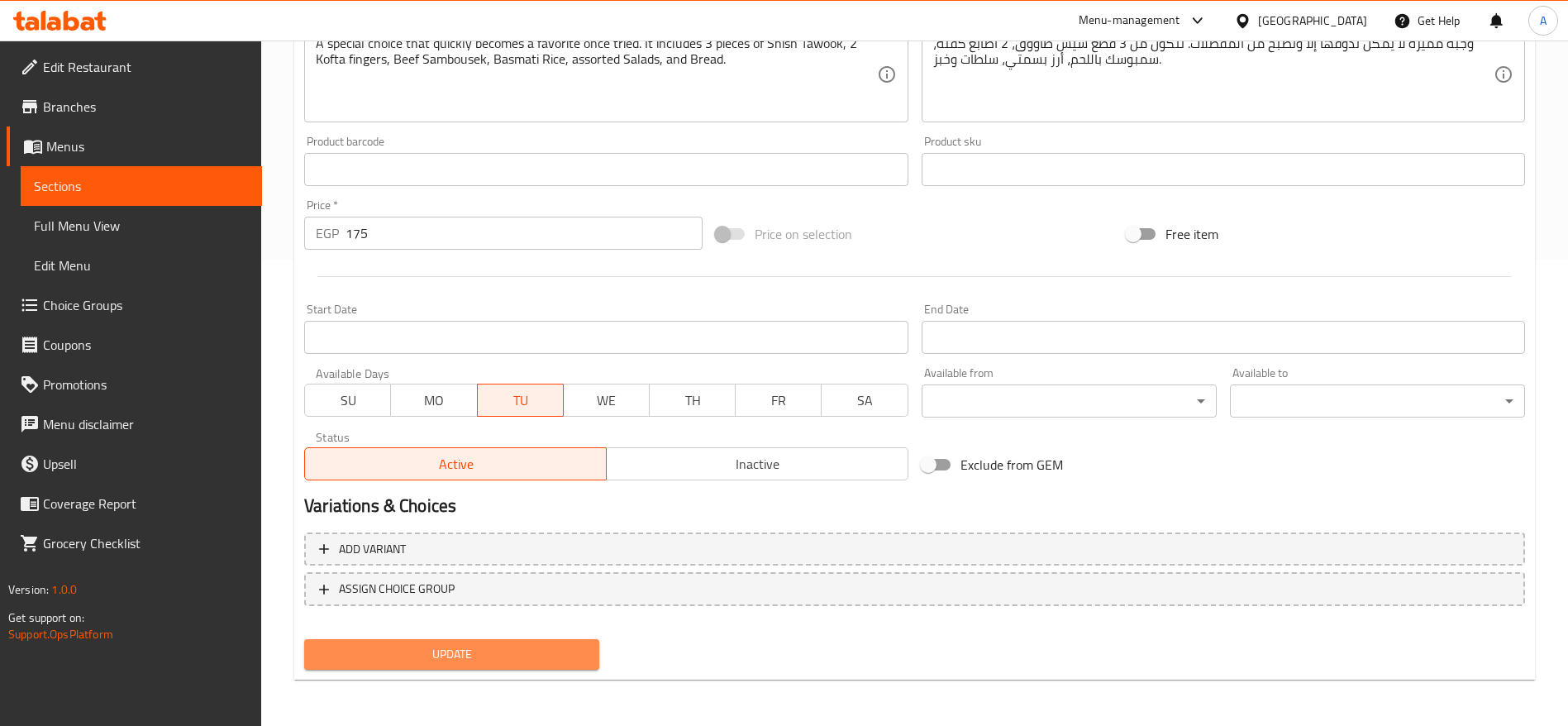
click at [523, 651] on span "Update" at bounding box center [452, 654] width 268 height 20
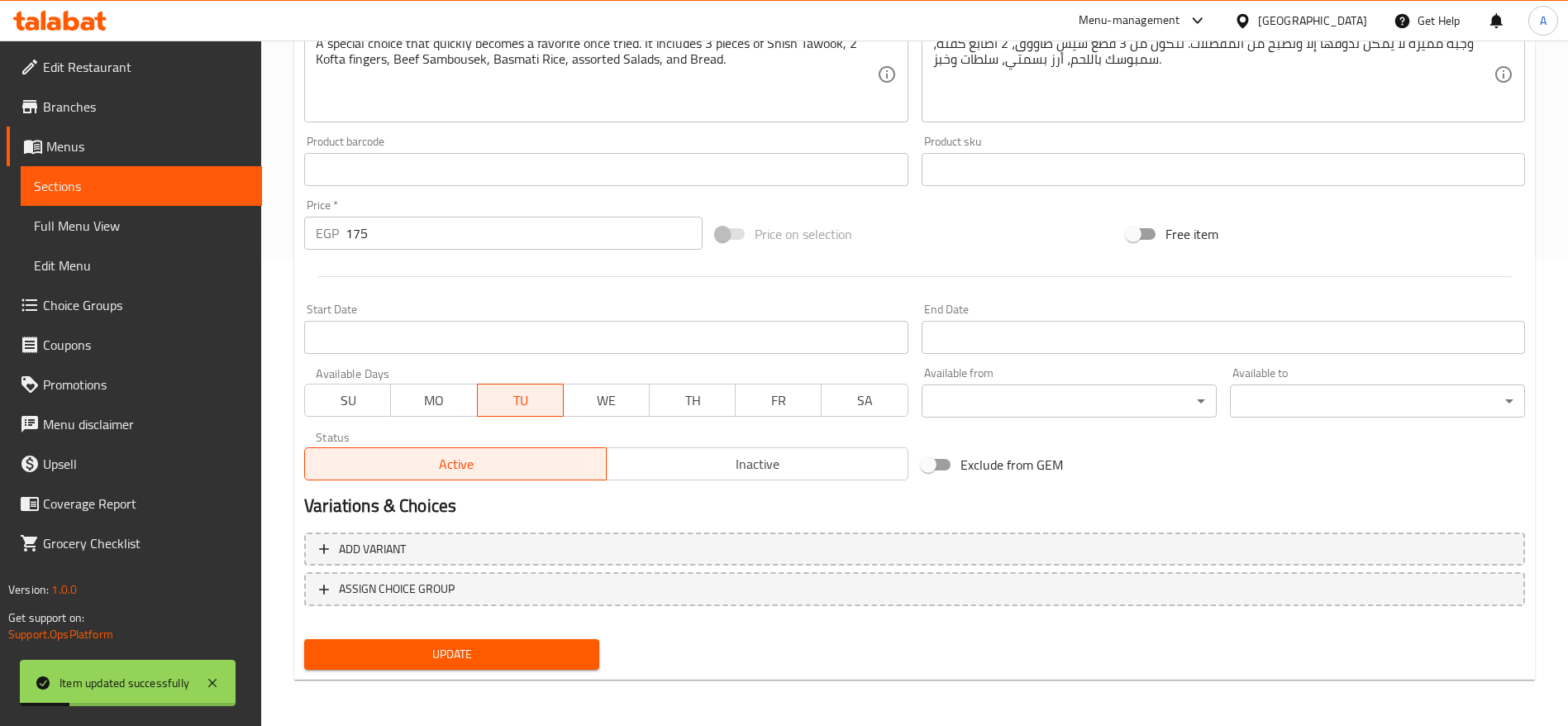
scroll to position [0, 0]
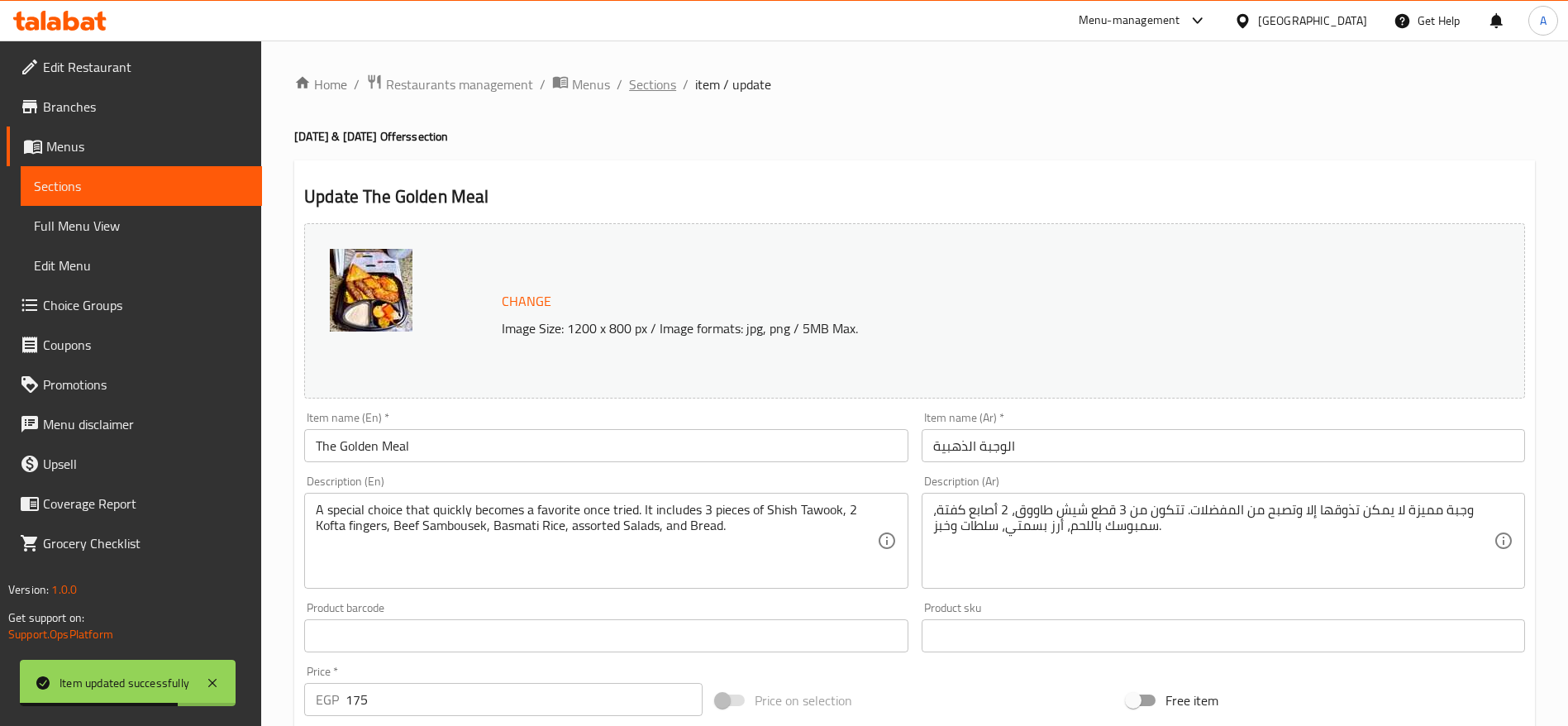
click at [660, 82] on span "Sections" at bounding box center [652, 84] width 47 height 19
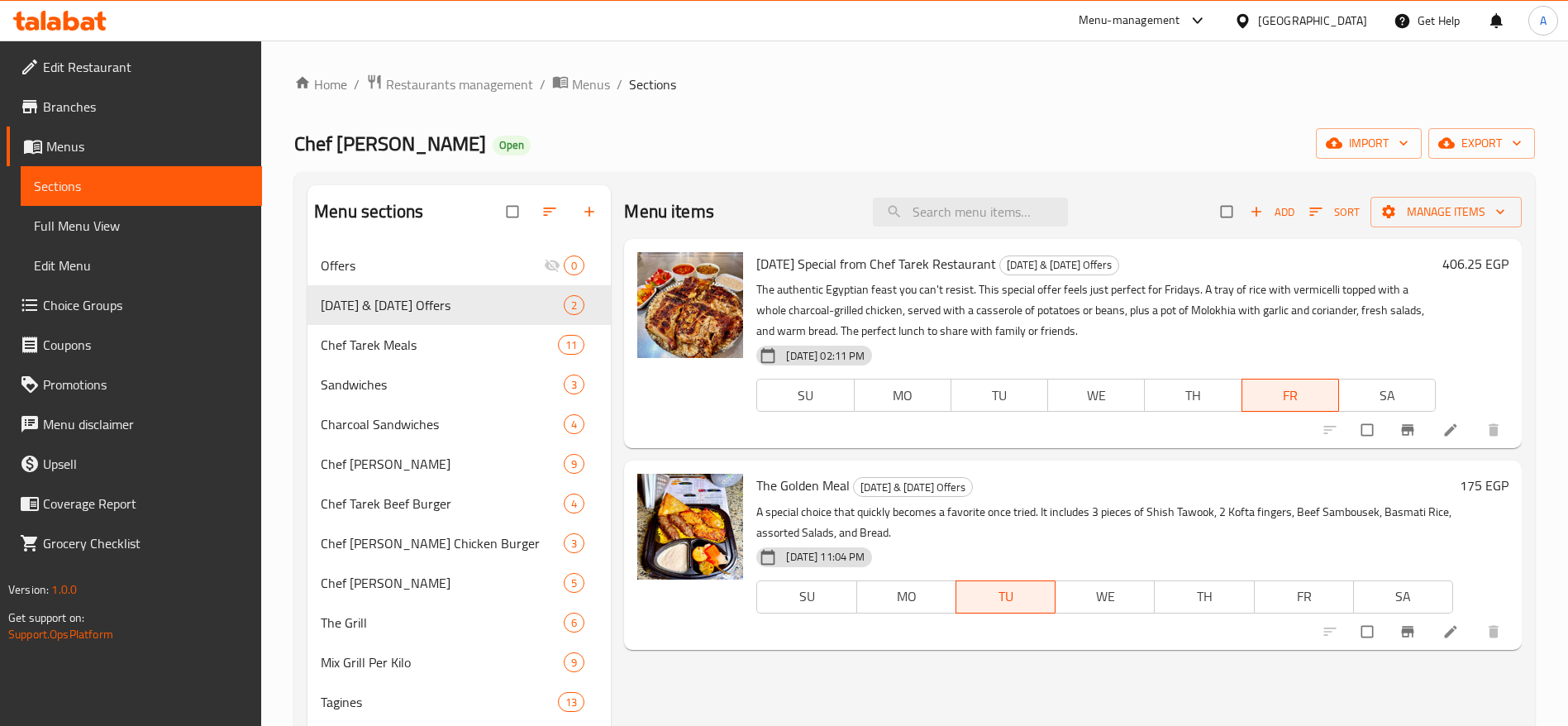
click at [95, 24] on icon at bounding box center [60, 20] width 94 height 19
